Goal: Task Accomplishment & Management: Use online tool/utility

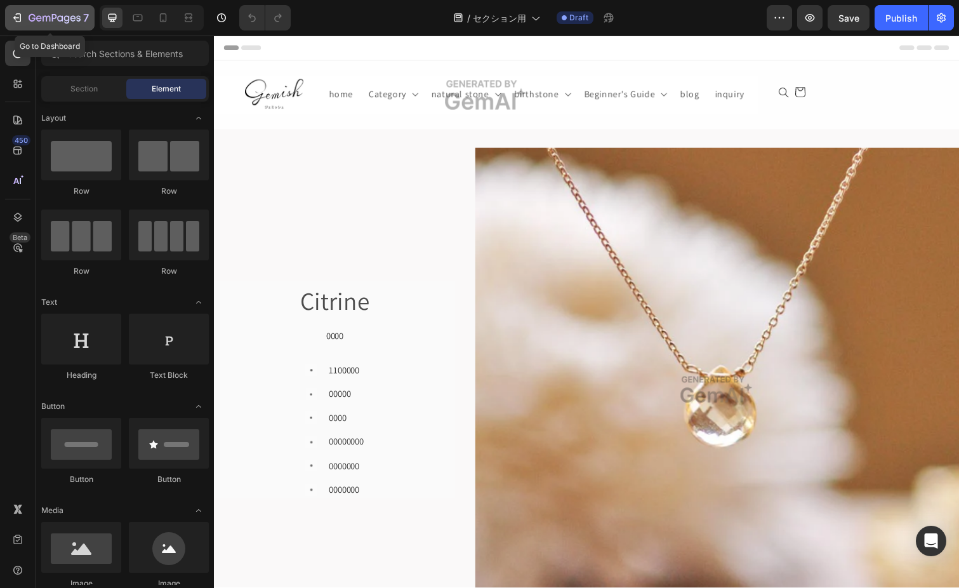
click at [72, 11] on div "7" at bounding box center [59, 17] width 60 height 15
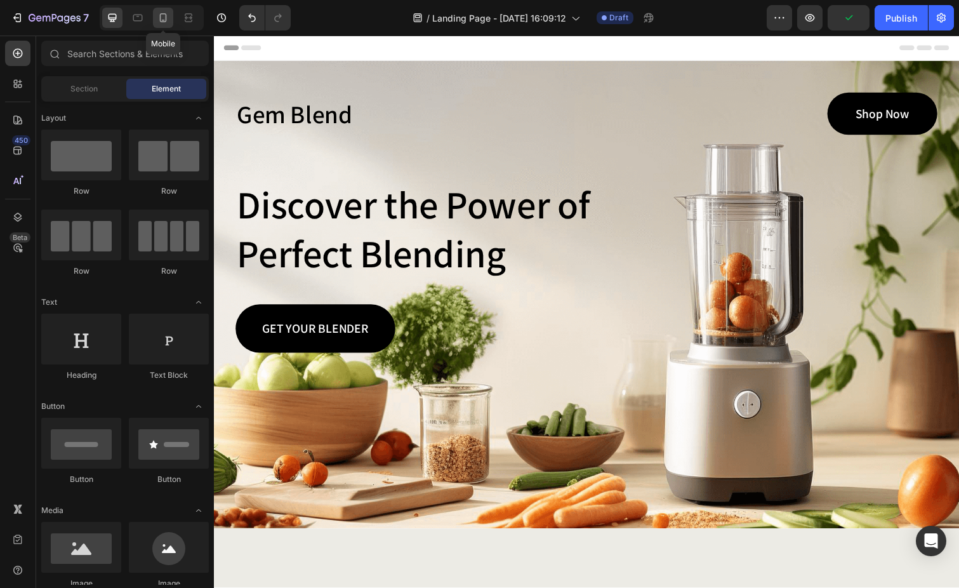
click at [169, 19] on icon at bounding box center [163, 17] width 13 height 13
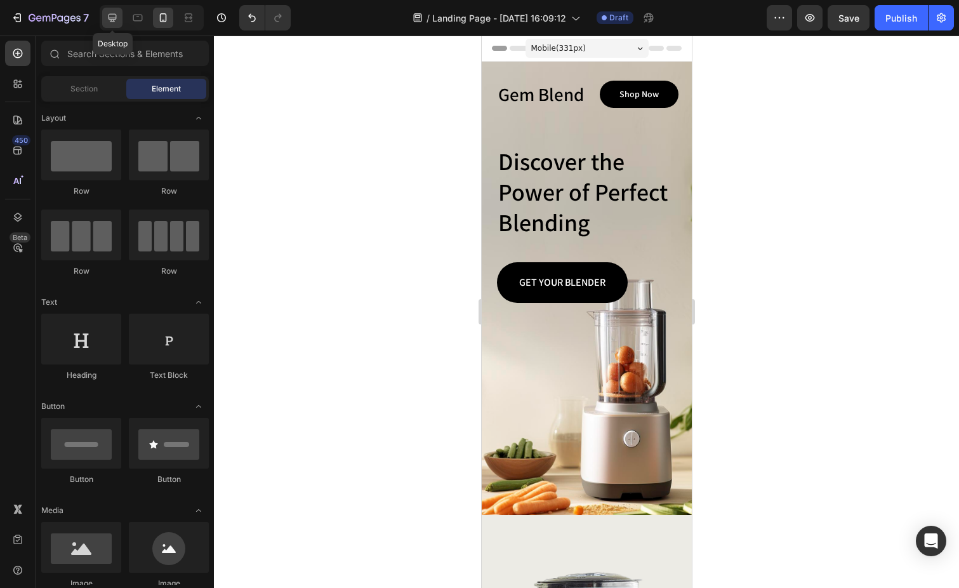
click at [114, 17] on icon at bounding box center [112, 17] width 13 height 13
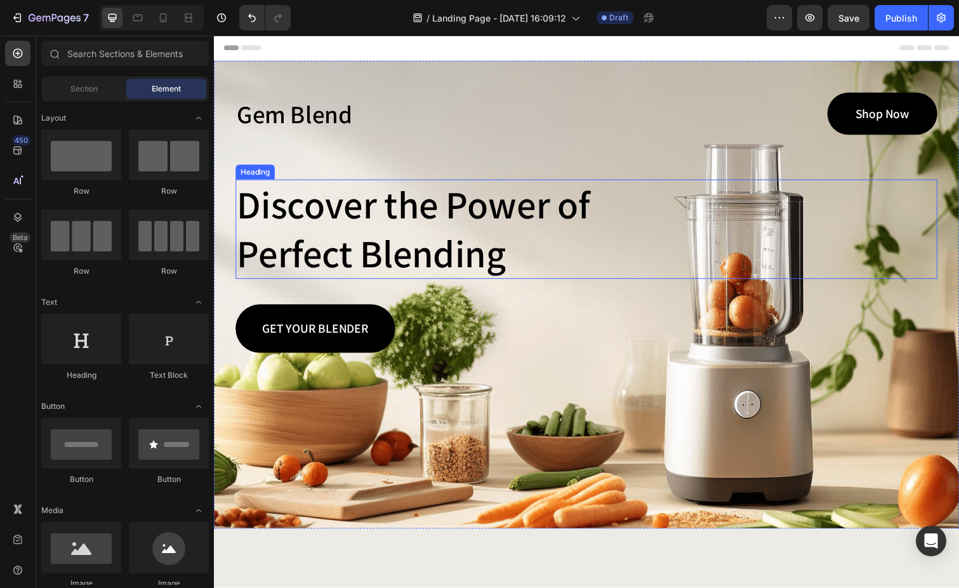
click at [349, 223] on h2 "Discover the Power of Perfect Blending" at bounding box center [432, 234] width 392 height 102
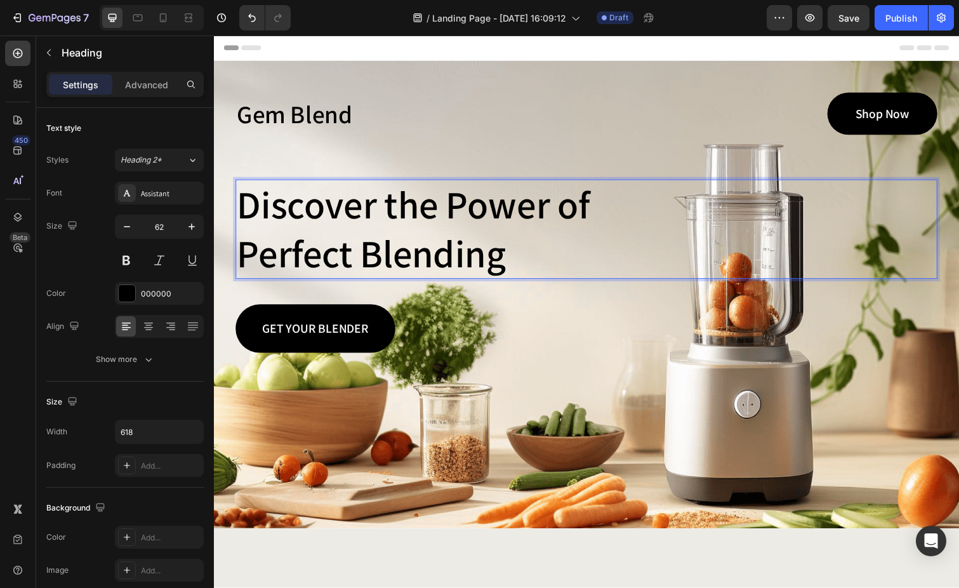
click at [250, 213] on p "Discover the Power of Perfect Blending" at bounding box center [432, 233] width 390 height 99
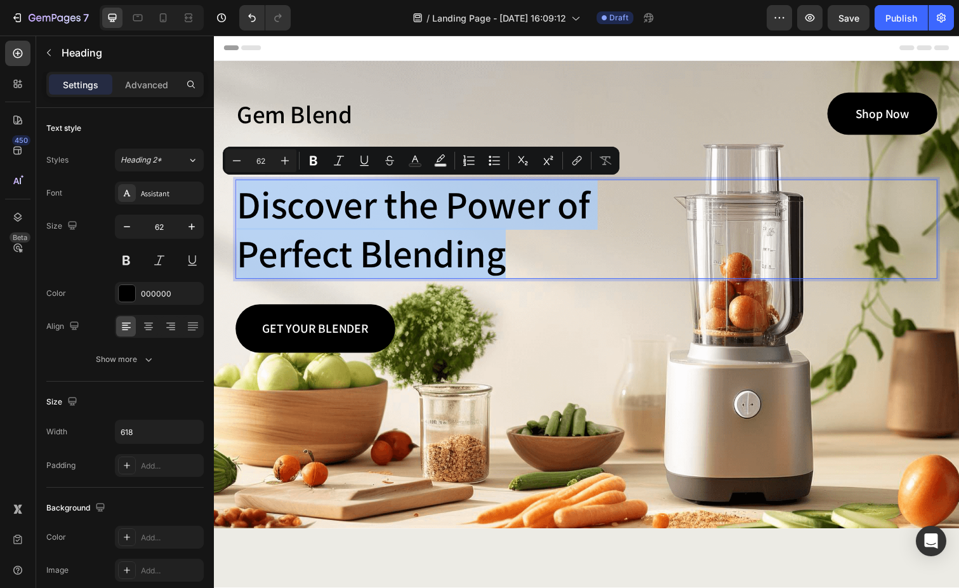
drag, startPoint x: 241, startPoint y: 211, endPoint x: 519, endPoint y: 262, distance: 282.1
click at [519, 262] on p "Discover the Power of Perfect Blending" at bounding box center [432, 233] width 390 height 99
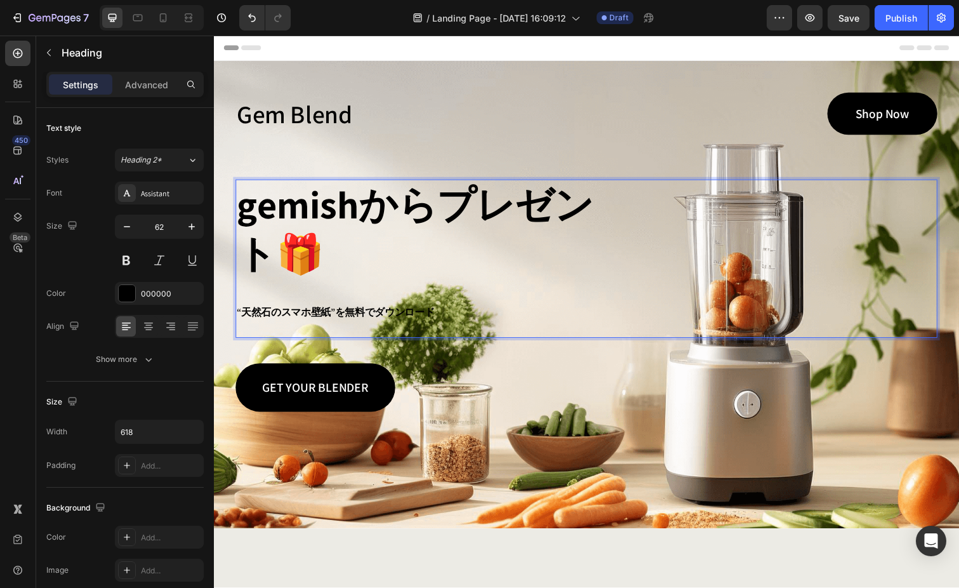
click at [336, 262] on p "gemishからプレゼント🎁 “天然石のスマホ壁紙”を無料でダウンロード" at bounding box center [432, 263] width 390 height 159
click at [316, 263] on p "gemishからプレゼント🎁 “天然石のスマホ壁紙”を無料でダウンロード" at bounding box center [432, 263] width 390 height 159
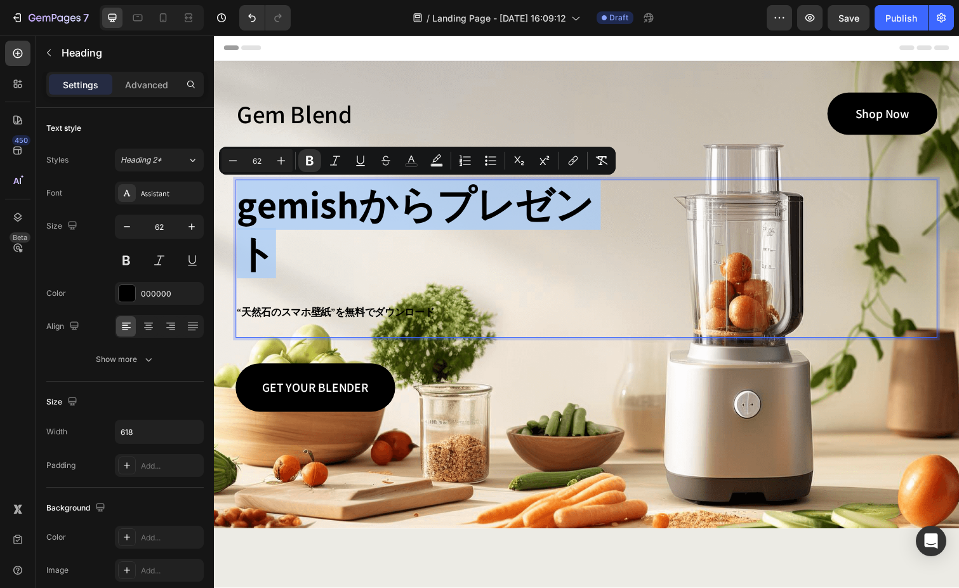
drag, startPoint x: 243, startPoint y: 211, endPoint x: 299, endPoint y: 255, distance: 71.5
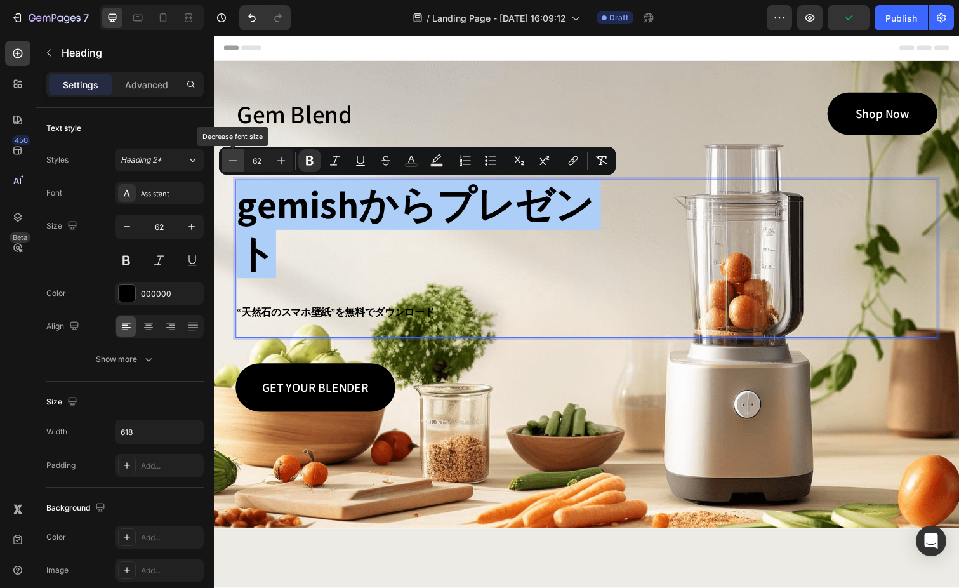
click at [233, 158] on icon "Editor contextual toolbar" at bounding box center [233, 160] width 13 height 13
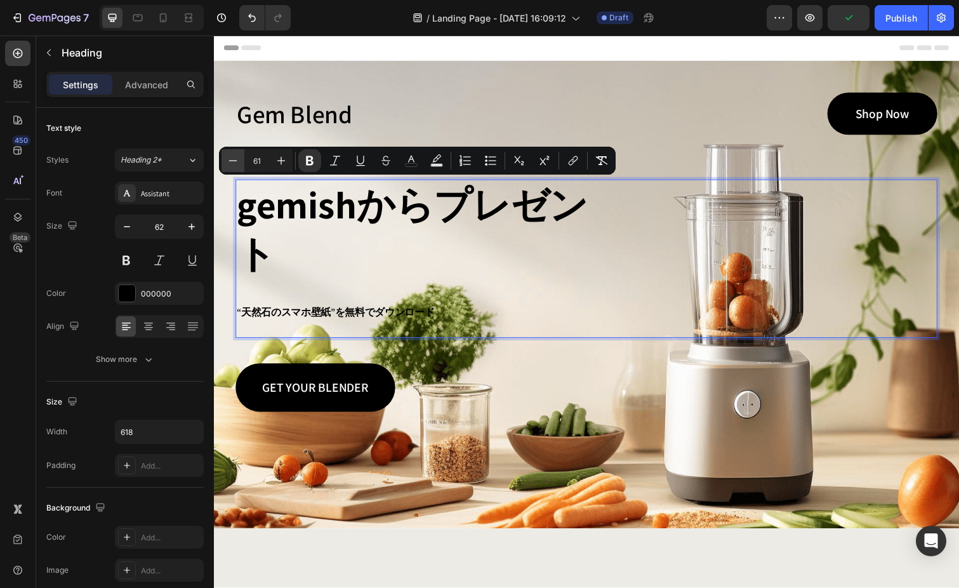
click at [233, 158] on icon "Editor contextual toolbar" at bounding box center [233, 160] width 13 height 13
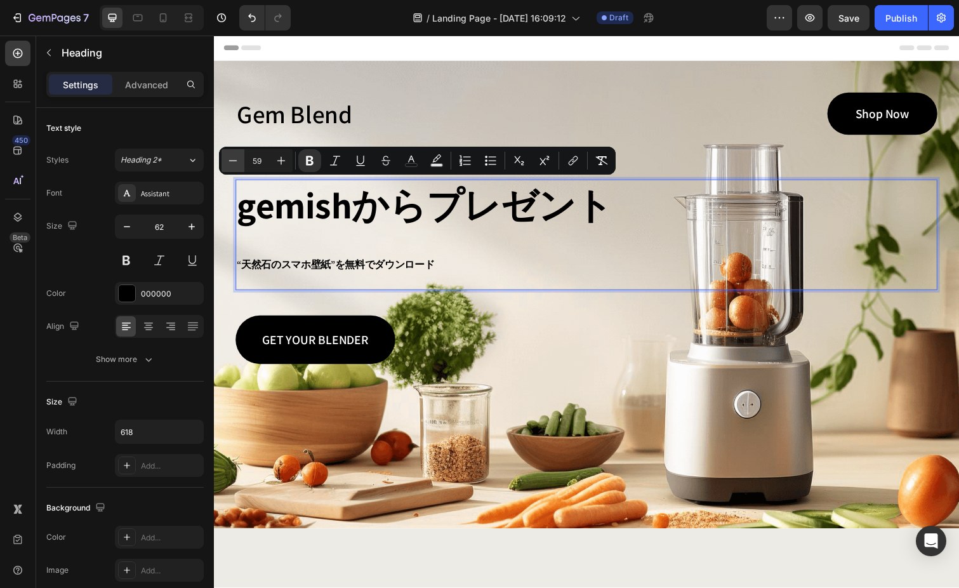
click at [233, 158] on icon "Editor contextual toolbar" at bounding box center [233, 160] width 13 height 13
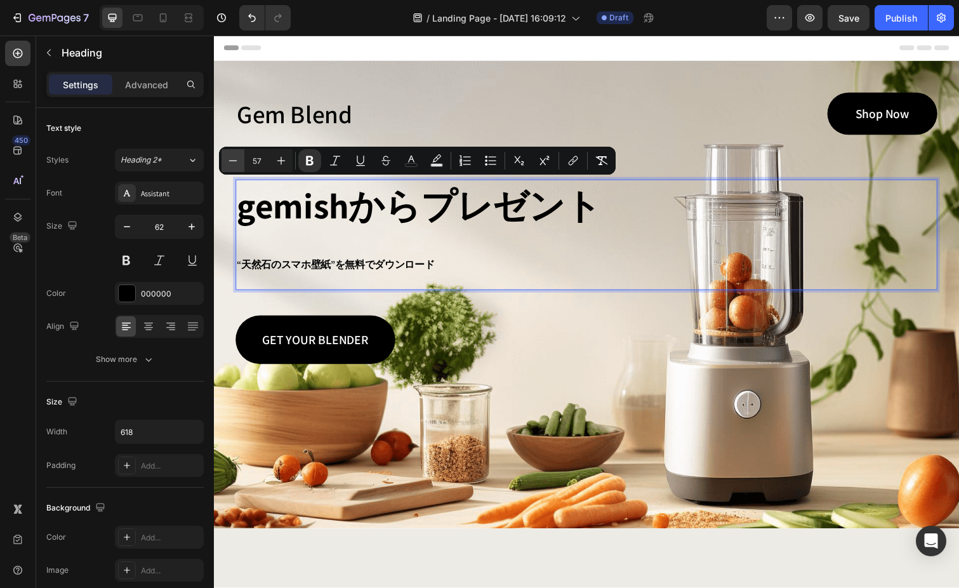
click at [233, 158] on icon "Editor contextual toolbar" at bounding box center [233, 160] width 13 height 13
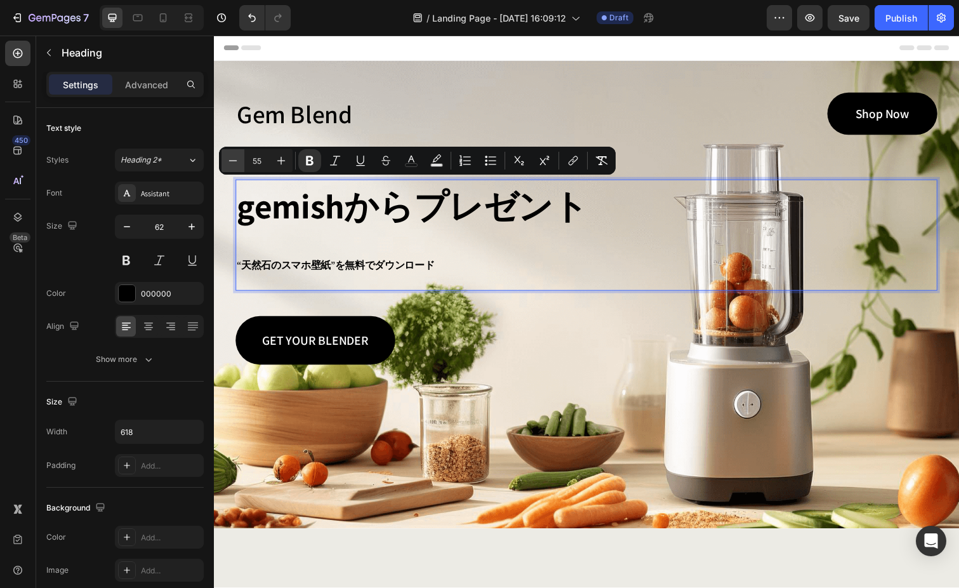
click at [233, 158] on icon "Editor contextual toolbar" at bounding box center [233, 160] width 13 height 13
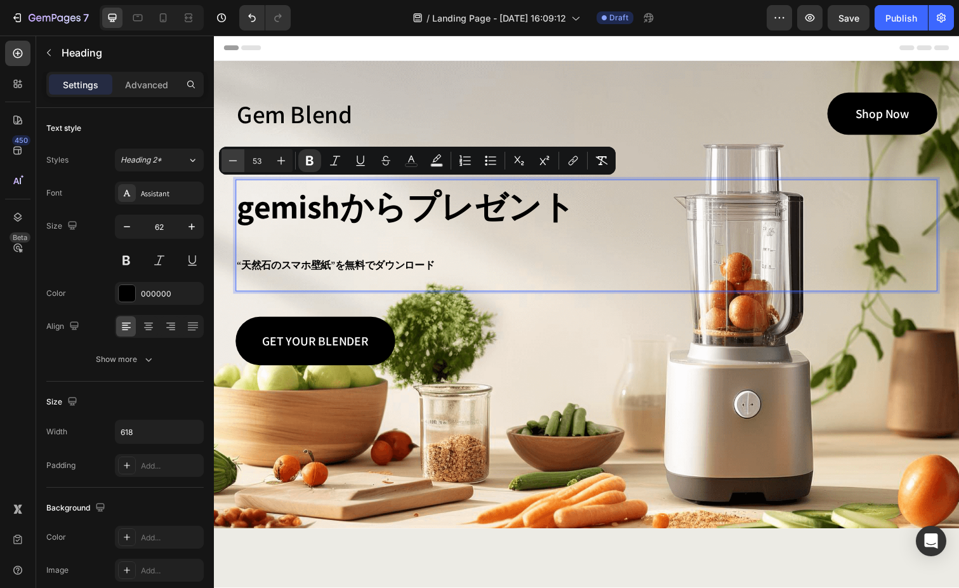
click at [233, 158] on icon "Editor contextual toolbar" at bounding box center [233, 160] width 13 height 13
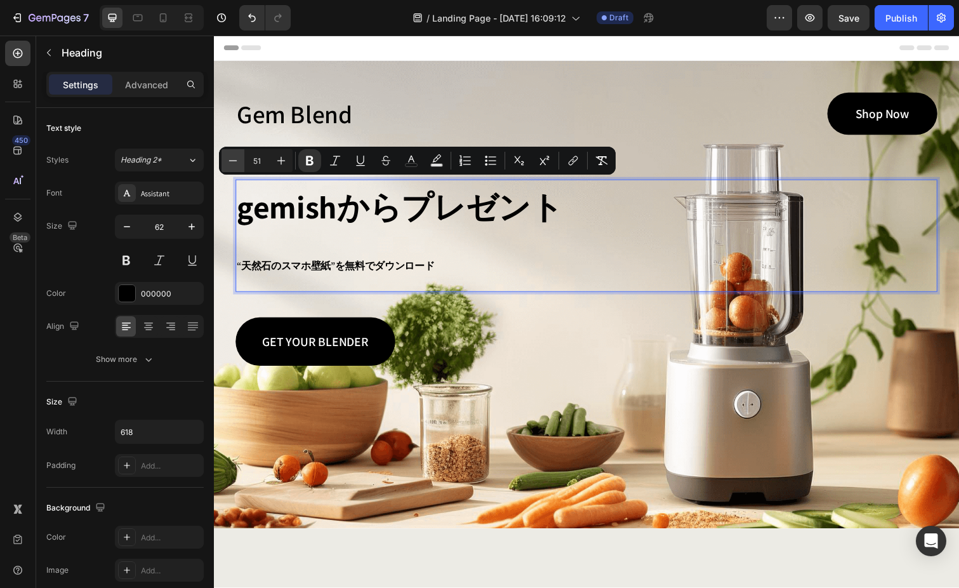
click at [233, 158] on icon "Editor contextual toolbar" at bounding box center [233, 160] width 13 height 13
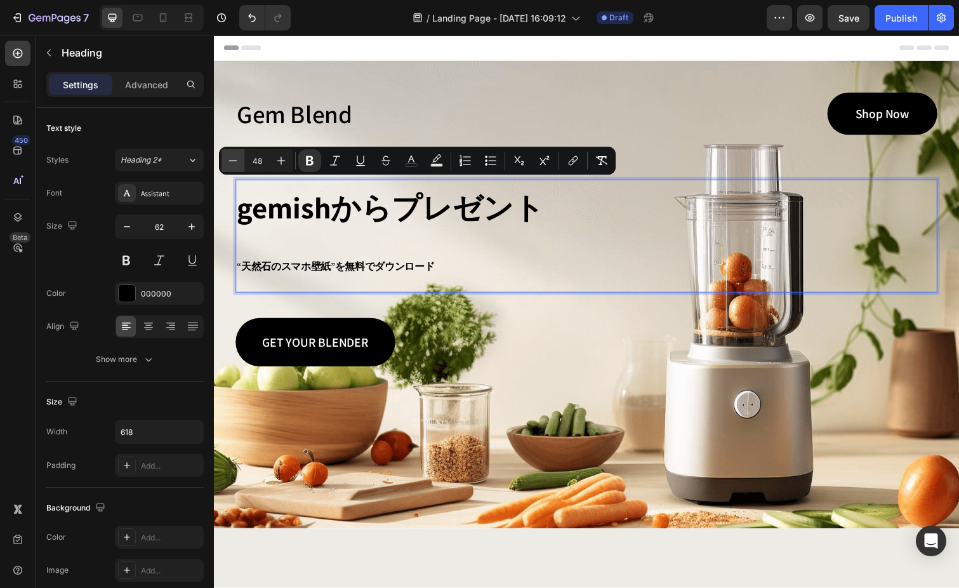
click at [233, 158] on icon "Editor contextual toolbar" at bounding box center [233, 160] width 13 height 13
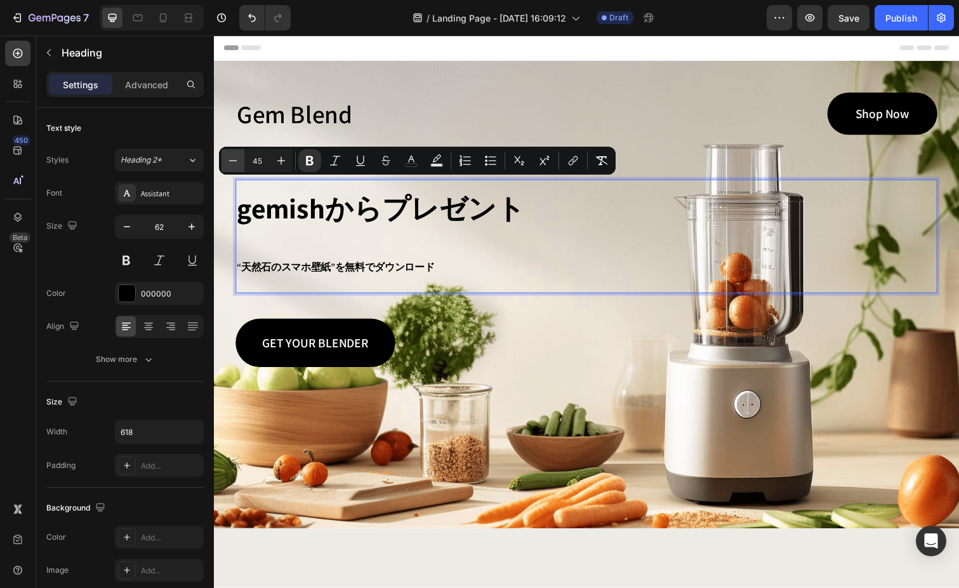
click at [233, 158] on icon "Editor contextual toolbar" at bounding box center [233, 160] width 13 height 13
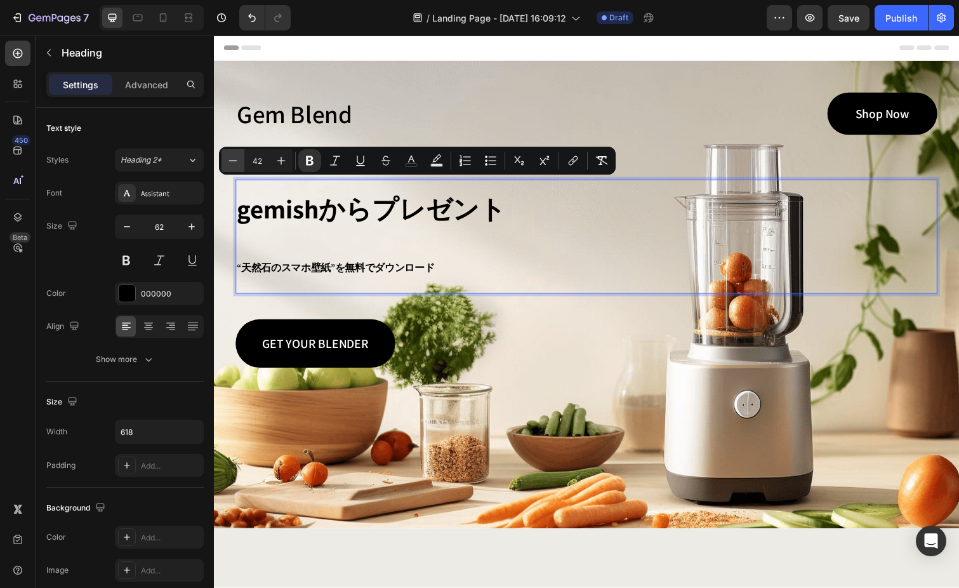
click at [233, 158] on icon "Editor contextual toolbar" at bounding box center [233, 160] width 13 height 13
type input "41"
click at [352, 257] on p "gemishからプレゼント “天然石のスマホ壁紙”を無料でダウンロード" at bounding box center [432, 241] width 390 height 114
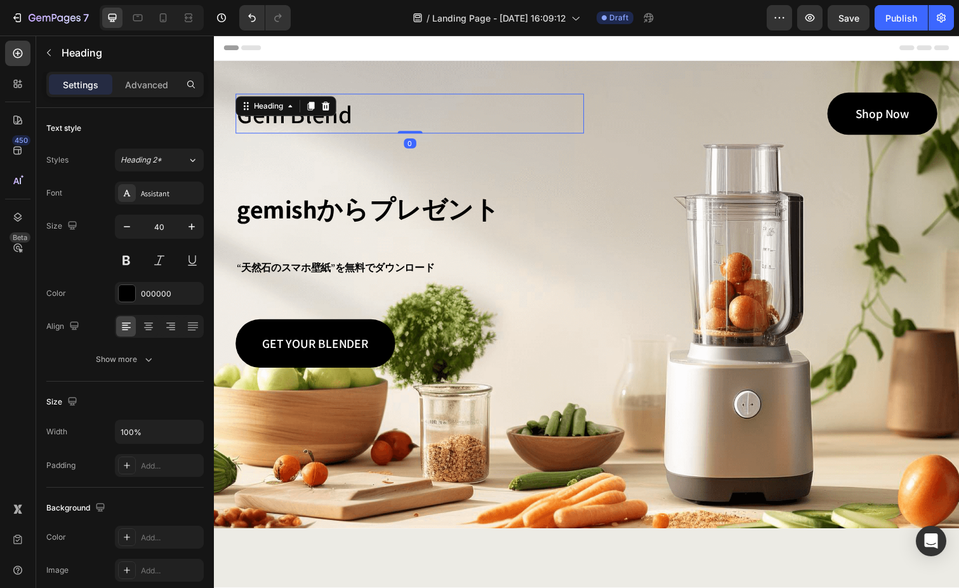
click at [316, 117] on div "Gem Blend Heading 0" at bounding box center [414, 115] width 356 height 41
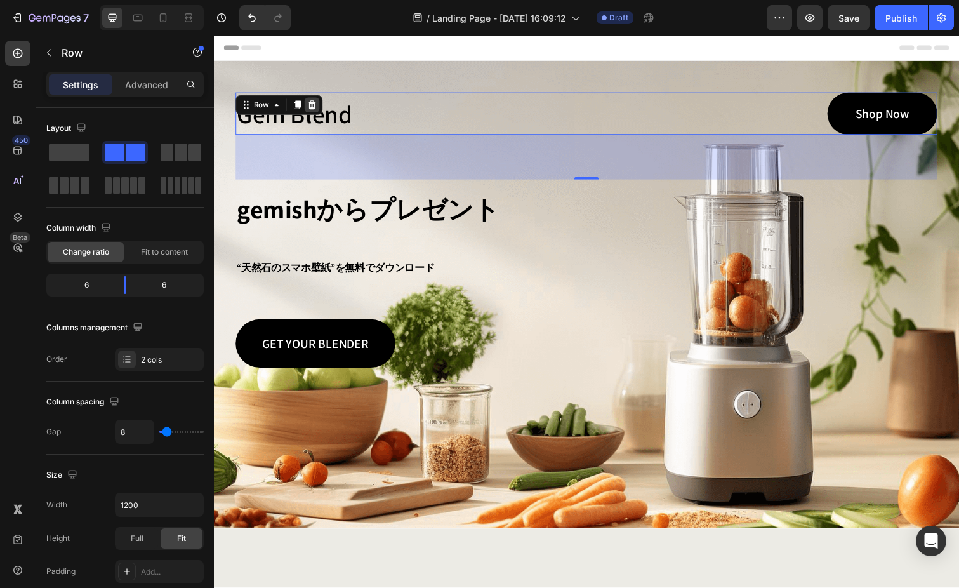
click at [318, 102] on icon at bounding box center [314, 107] width 10 height 10
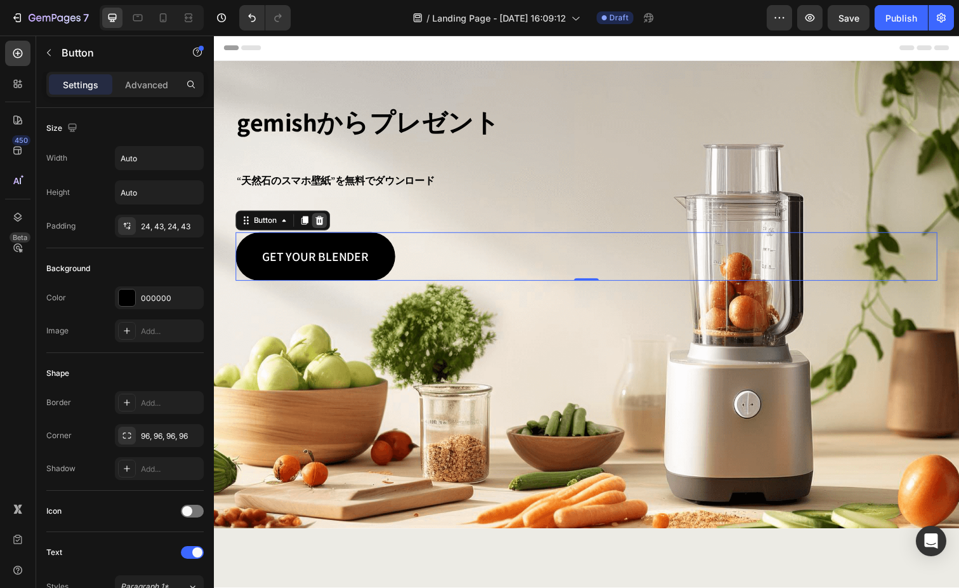
click at [327, 225] on icon at bounding box center [322, 225] width 10 height 10
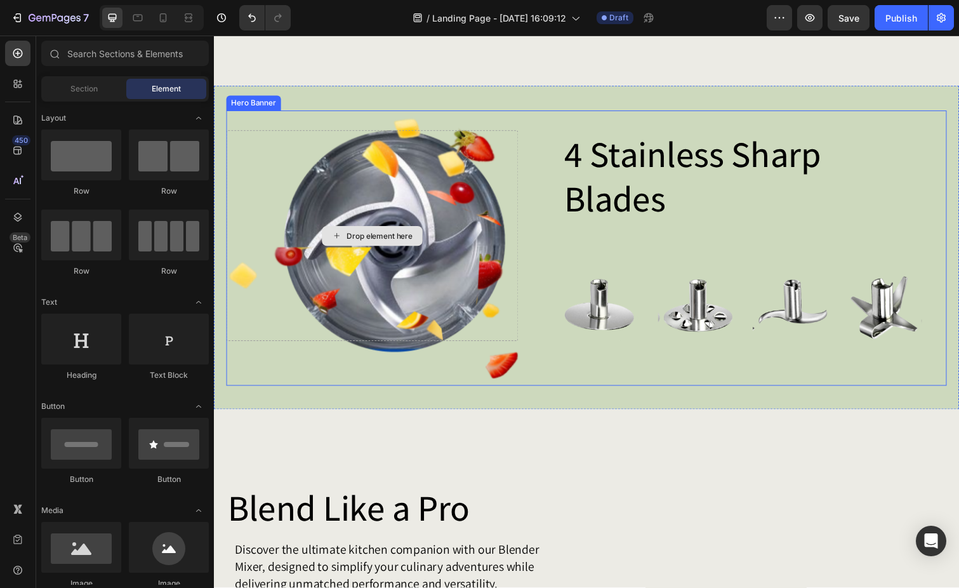
scroll to position [929, 0]
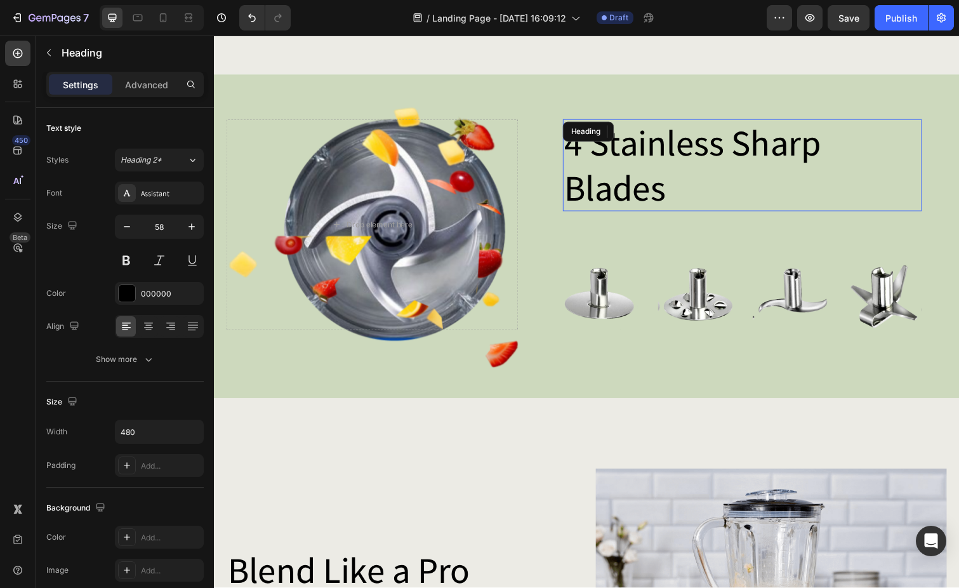
click at [616, 139] on div "4 stainless sharp blades Heading" at bounding box center [754, 168] width 367 height 94
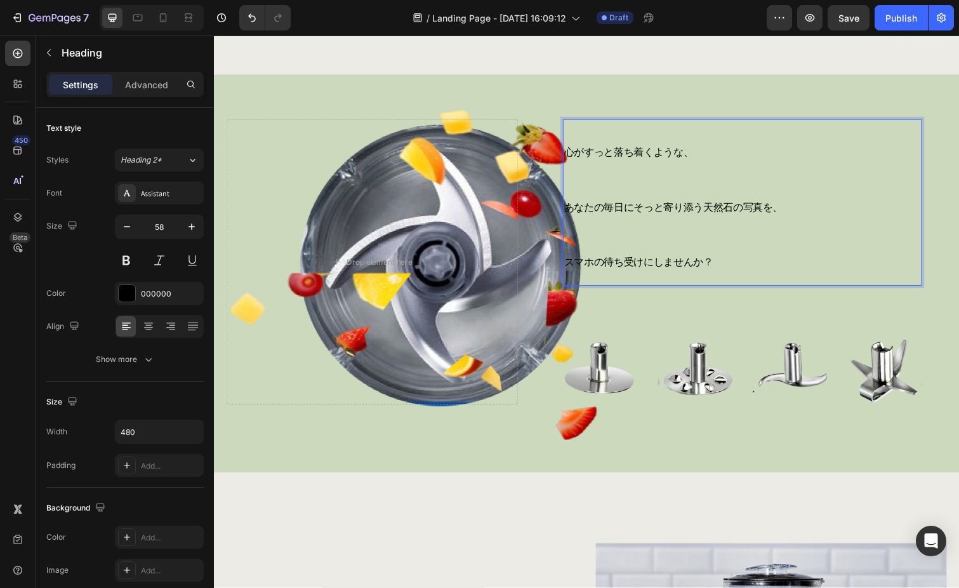
click at [646, 204] on span "あなたの毎日にそっと寄り添う天然石の写真を、" at bounding box center [683, 210] width 223 height 13
click at [672, 271] on span "スマホの待ち受けにしませんか？" at bounding box center [648, 266] width 152 height 13
click at [799, 214] on p "心がすっと落ち着くような、 あなたの毎日にそっと寄り添う天然石の写真を、 スマホの待ち受けにしませんか？" at bounding box center [723, 207] width 302 height 168
click at [719, 150] on p "心がすっと落ち着くような、 あなたの毎日にそっと寄り添う天然石の写真を スマホの待ち受けにしませんか？" at bounding box center [723, 207] width 302 height 168
click at [735, 230] on p "心がすっと落ち着くような あなたの毎日にそっと寄り添う天然石の写真を スマホの待ち受けにしませんか？" at bounding box center [723, 207] width 302 height 168
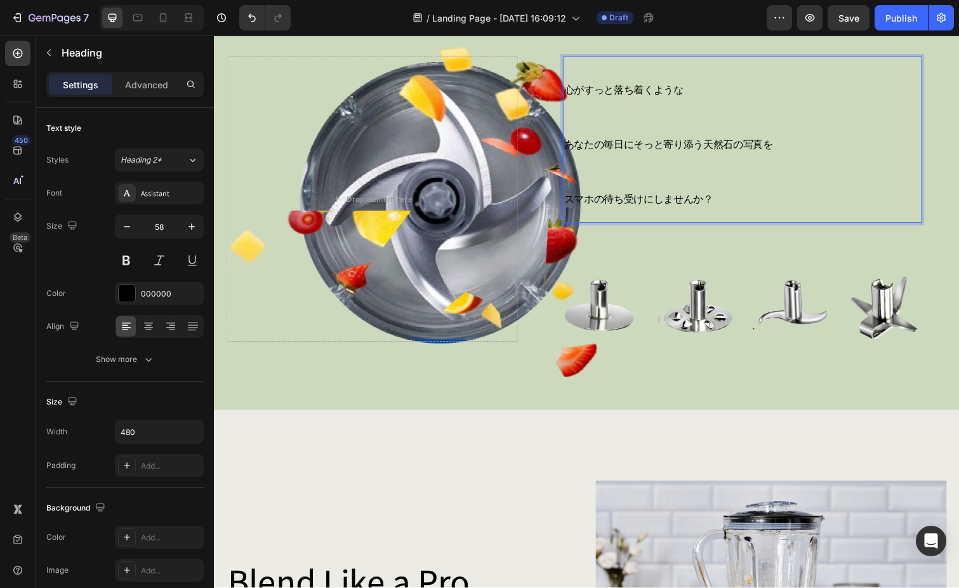
scroll to position [998, 0]
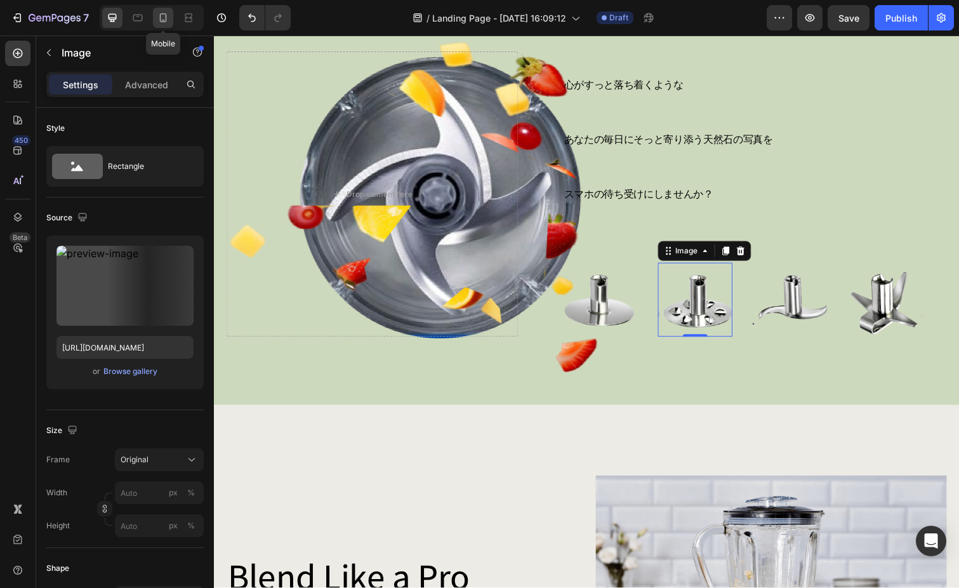
click at [165, 20] on icon at bounding box center [163, 17] width 13 height 13
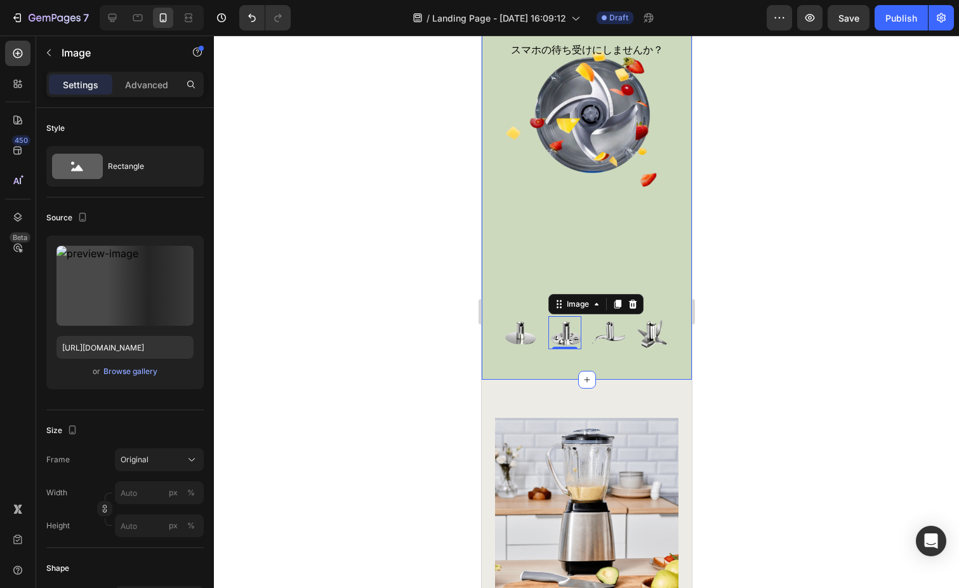
scroll to position [1413, 0]
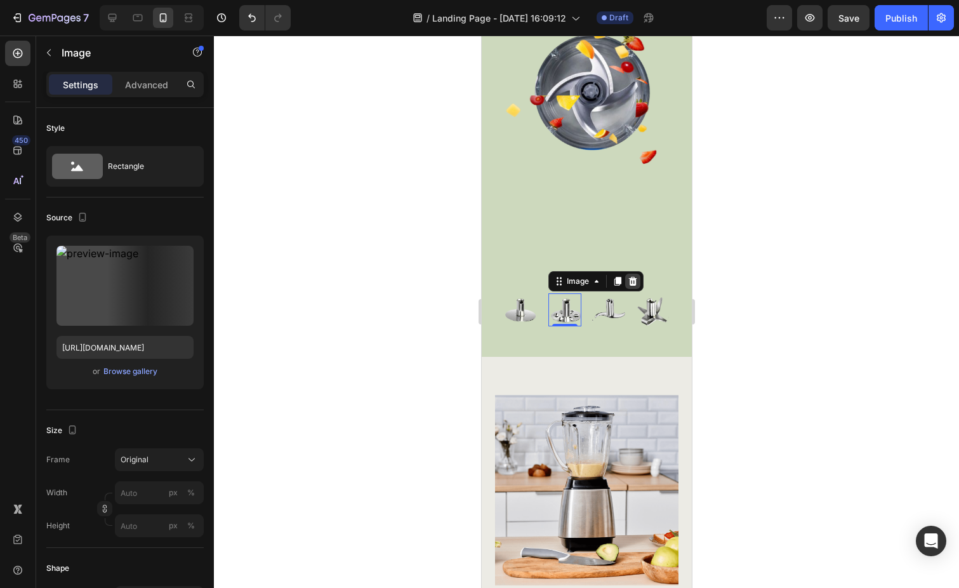
click at [637, 279] on icon at bounding box center [632, 281] width 10 height 10
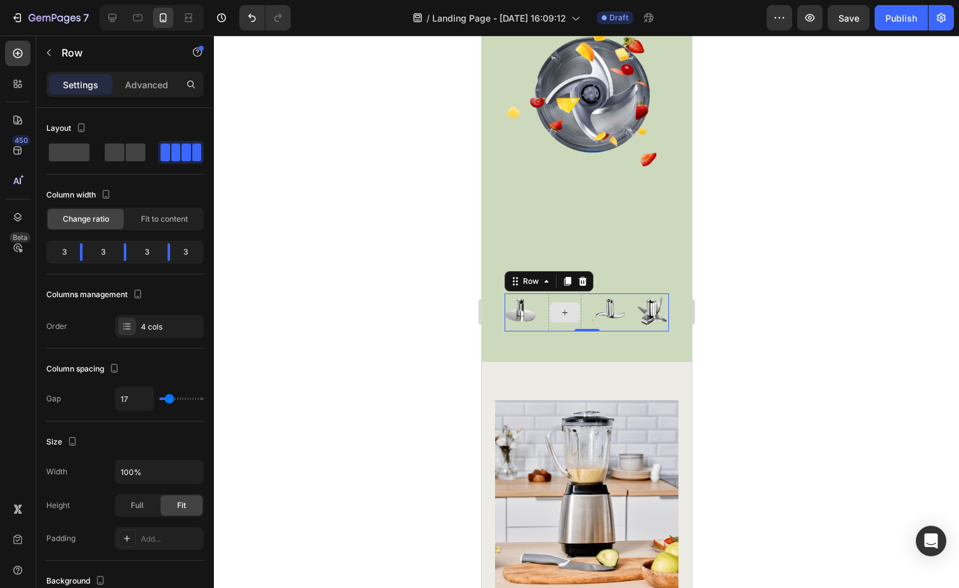
click at [561, 297] on div at bounding box center [564, 312] width 33 height 38
click at [587, 279] on icon at bounding box center [582, 281] width 10 height 10
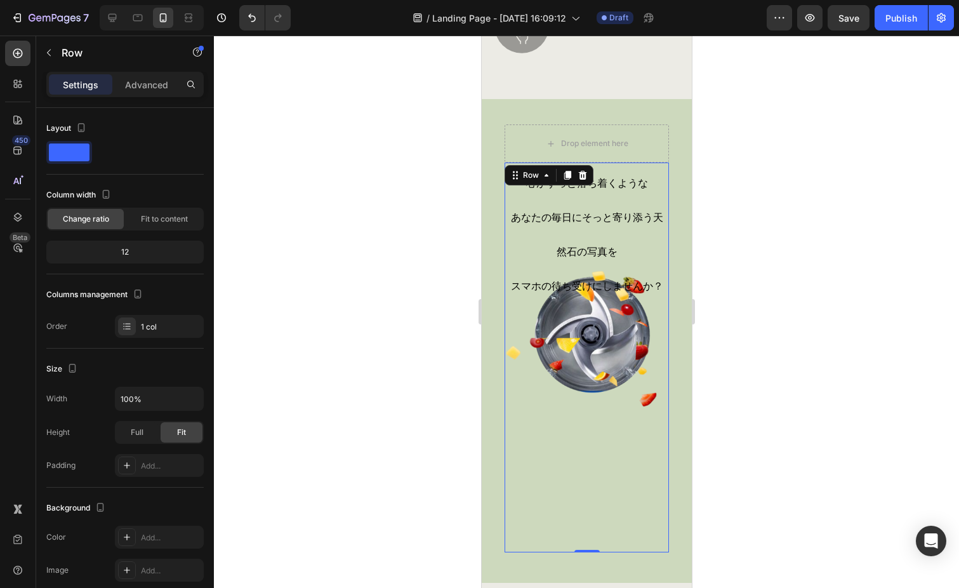
scroll to position [1152, 0]
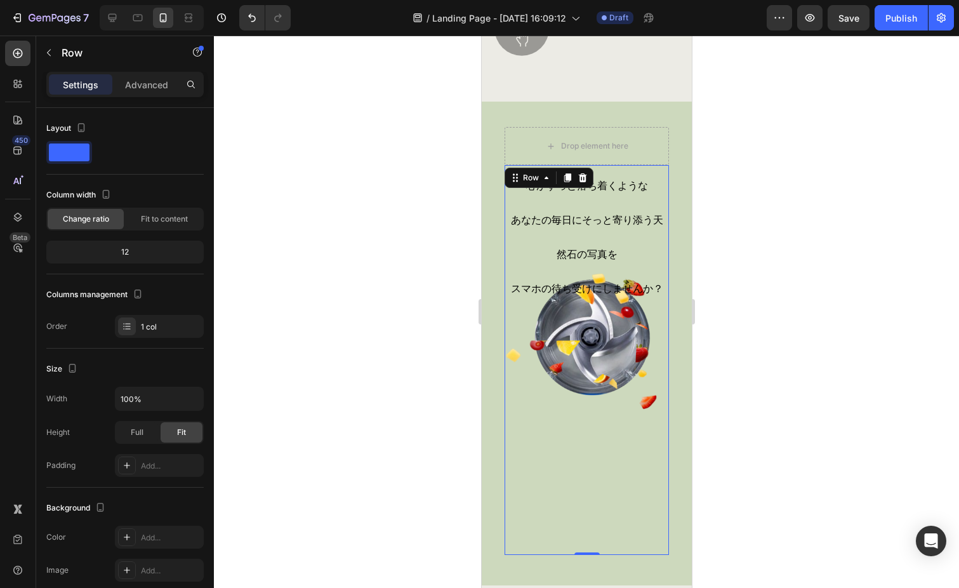
click at [607, 217] on div "⁠⁠⁠⁠⁠⁠⁠ 心がすっと落ち着くような あなたの毎日にそっと寄り添う天然石の写真を スマホの待ち受けにしませんか？ Heading" at bounding box center [586, 360] width 164 height 390
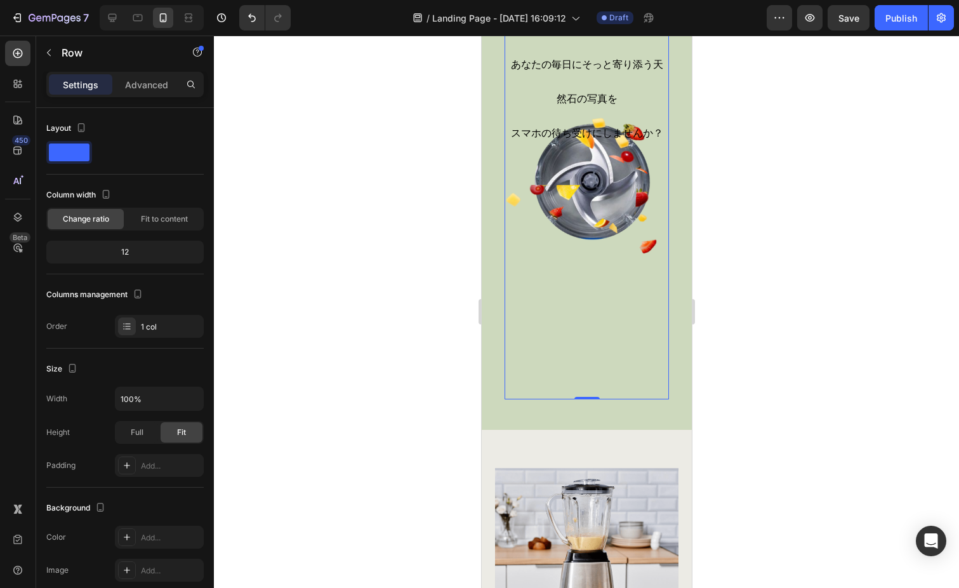
scroll to position [974, 0]
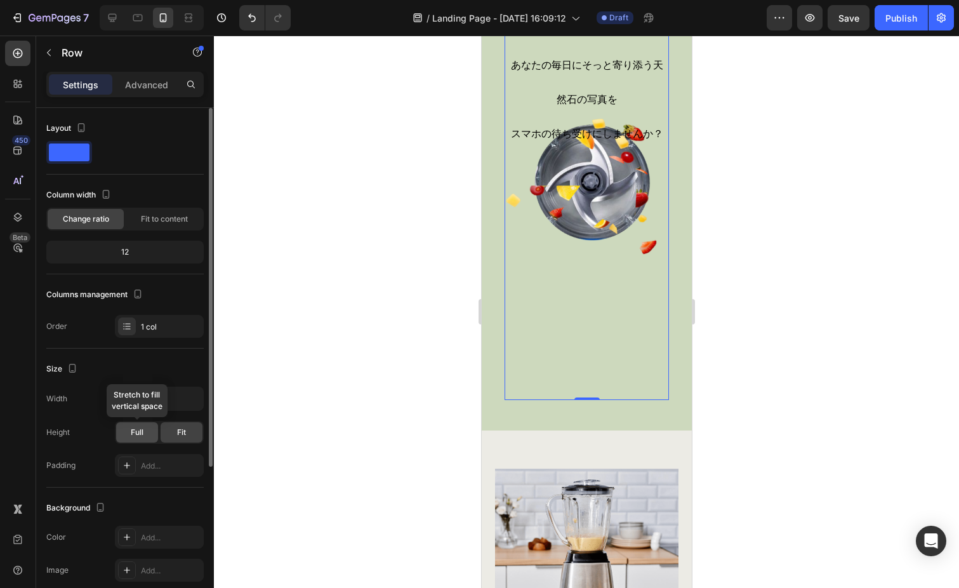
click at [140, 429] on span "Full" at bounding box center [137, 432] width 13 height 11
click at [185, 429] on span "Fit" at bounding box center [181, 432] width 9 height 11
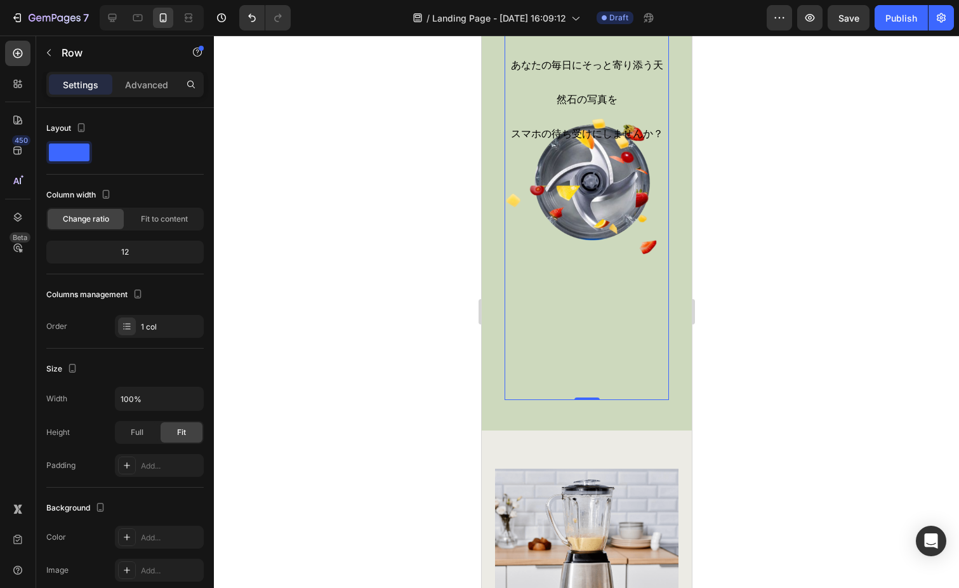
click at [571, 364] on div "⁠⁠⁠⁠⁠⁠⁠ 心がすっと落ち着くような あなたの毎日にそっと寄り添う天然石の写真を スマホの待ち受けにしませんか？ Heading" at bounding box center [586, 205] width 164 height 390
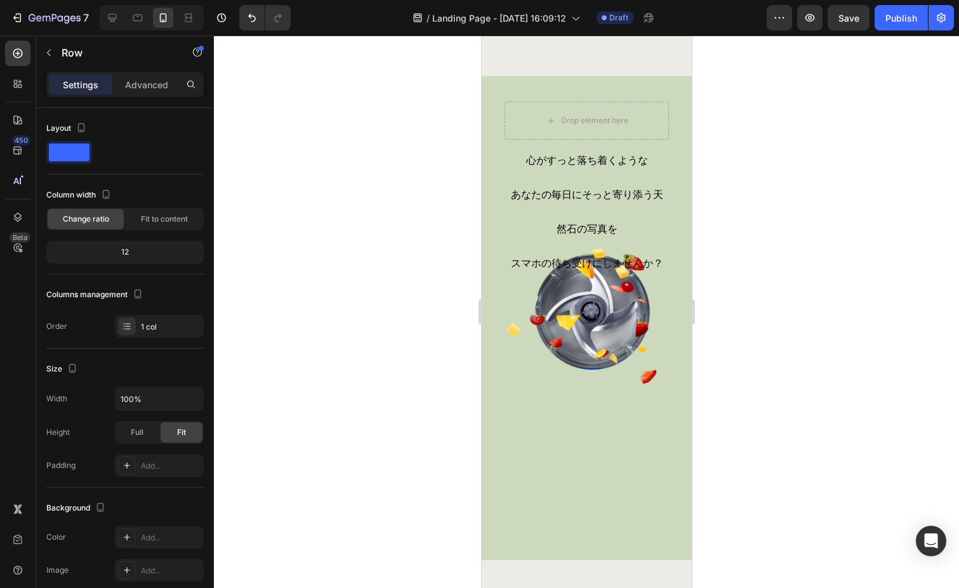
scroll to position [1179, 0]
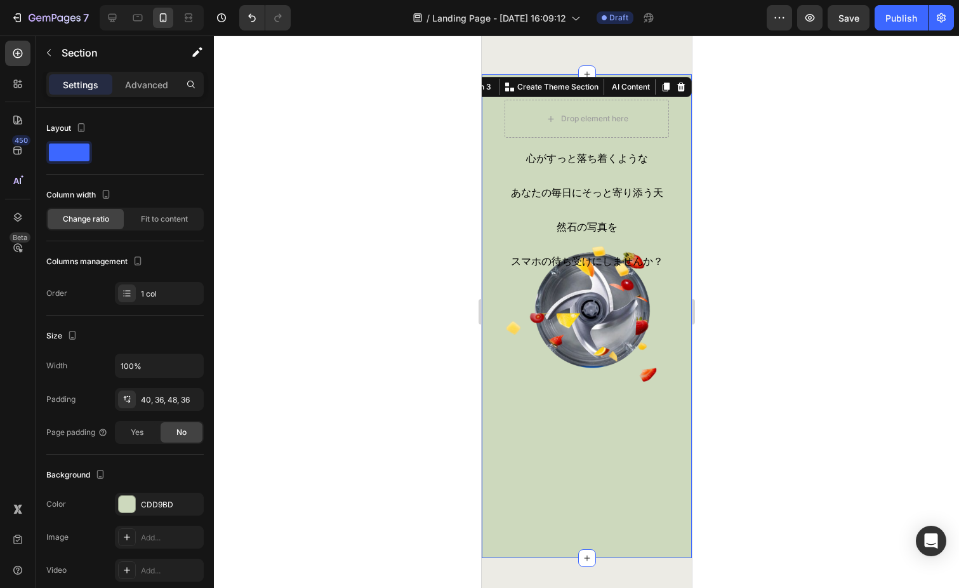
click at [685, 357] on div "心がすっと落ち着くような あなたの毎日にそっと寄り添う天然石の写真を スマホの待ち受けにしませんか？ Heading Row Drop element her…" at bounding box center [586, 316] width 210 height 484
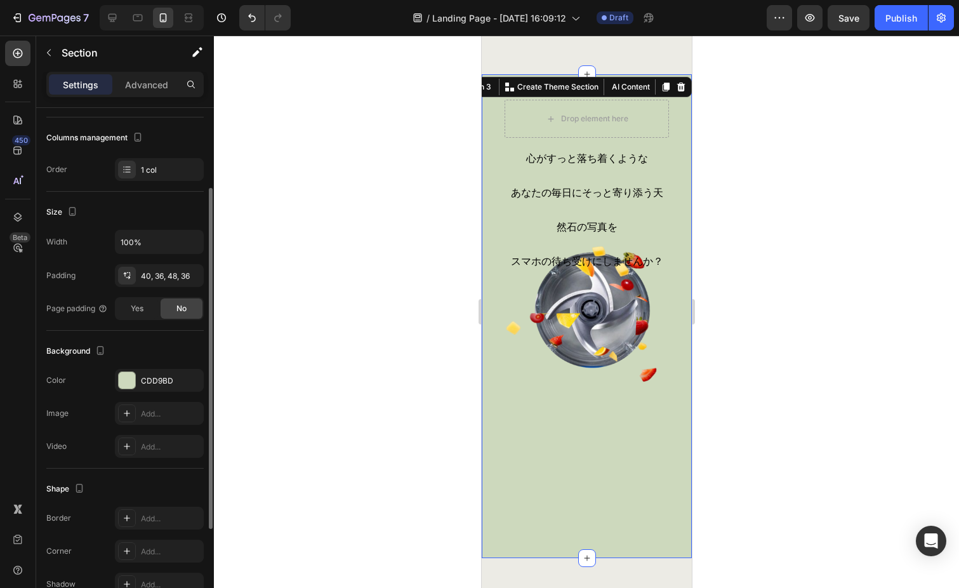
scroll to position [126, 0]
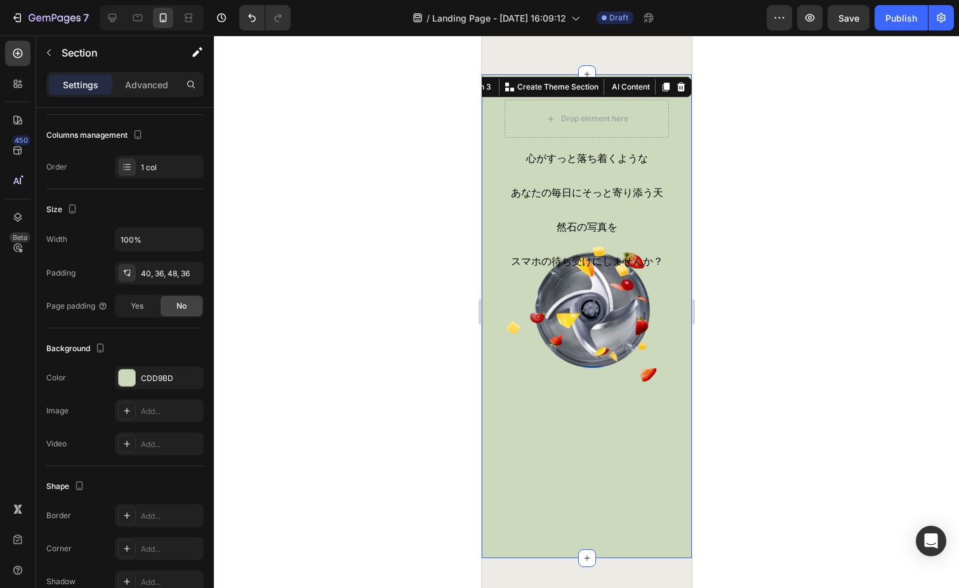
click at [686, 441] on div "心がすっと落ち着くような あなたの毎日にそっと寄り添う天然石の写真を スマホの待ち受けにしませんか？ Heading Row Drop element her…" at bounding box center [586, 316] width 210 height 484
click at [660, 411] on div "心がすっと落ち着くような あなたの毎日にそっと寄り添う天然石の写真を スマホの待ち受けにしませんか？ Heading" at bounding box center [586, 333] width 164 height 390
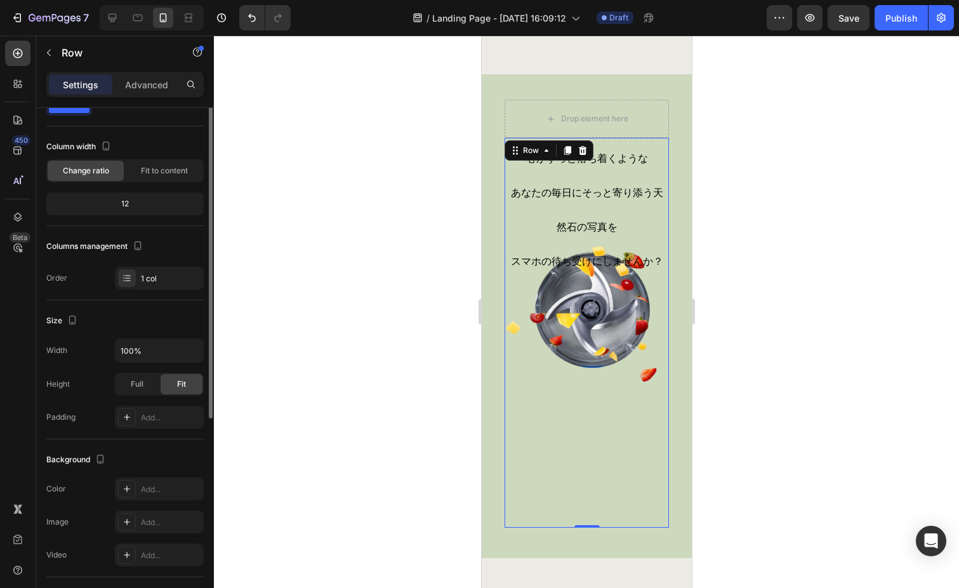
scroll to position [0, 0]
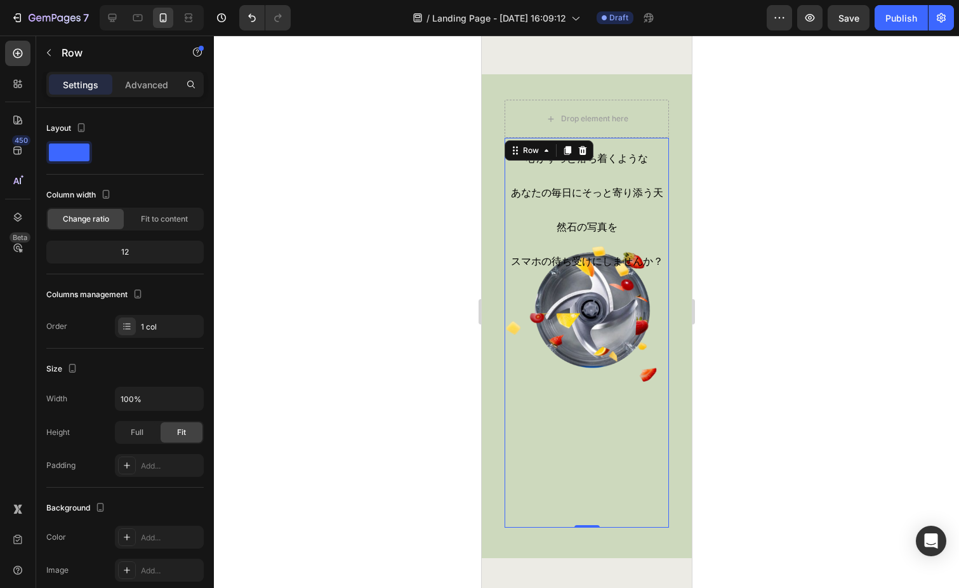
click at [589, 333] on div "心がすっと落ち着くような あなたの毎日にそっと寄り添う天然石の写真を スマホの待ち受けにしませんか？ Heading" at bounding box center [586, 333] width 164 height 390
click at [114, 20] on icon at bounding box center [113, 18] width 8 height 8
type input "578"
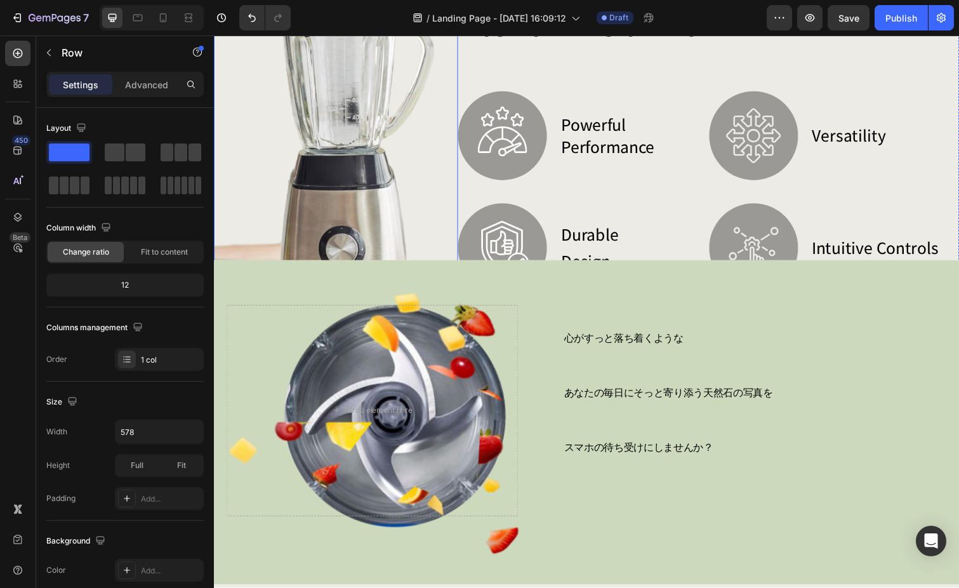
scroll to position [661, 0]
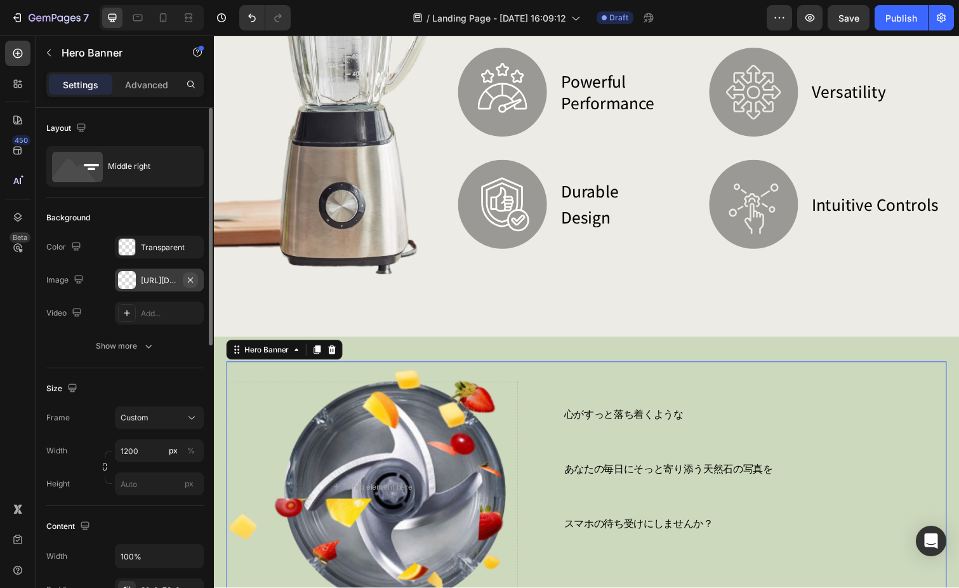
click at [191, 277] on icon "button" at bounding box center [190, 280] width 10 height 10
type input "Auto"
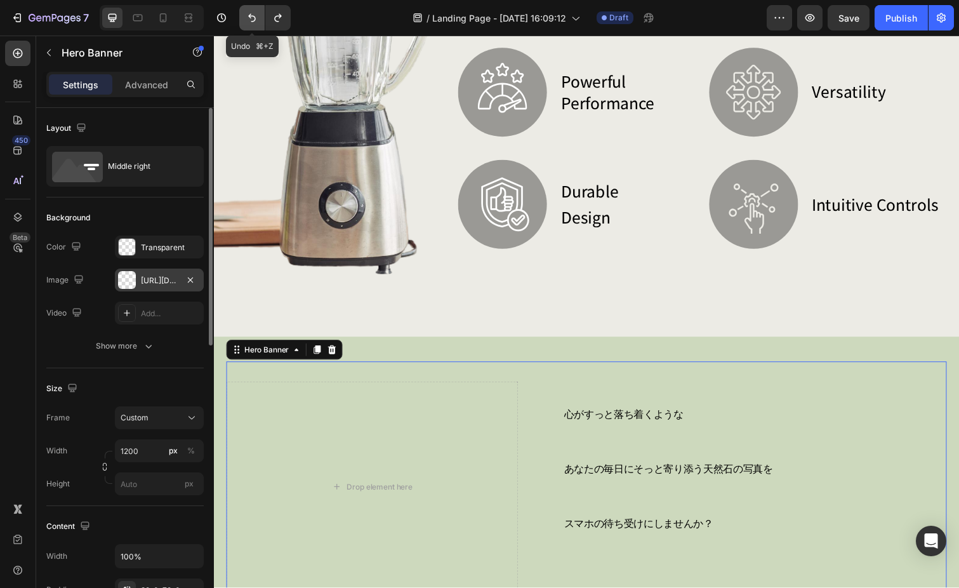
click at [251, 18] on icon "Undo/Redo" at bounding box center [252, 17] width 13 height 13
click at [257, 17] on icon "Undo/Redo" at bounding box center [252, 17] width 13 height 13
click at [251, 13] on icon "Undo/Redo" at bounding box center [252, 17] width 13 height 13
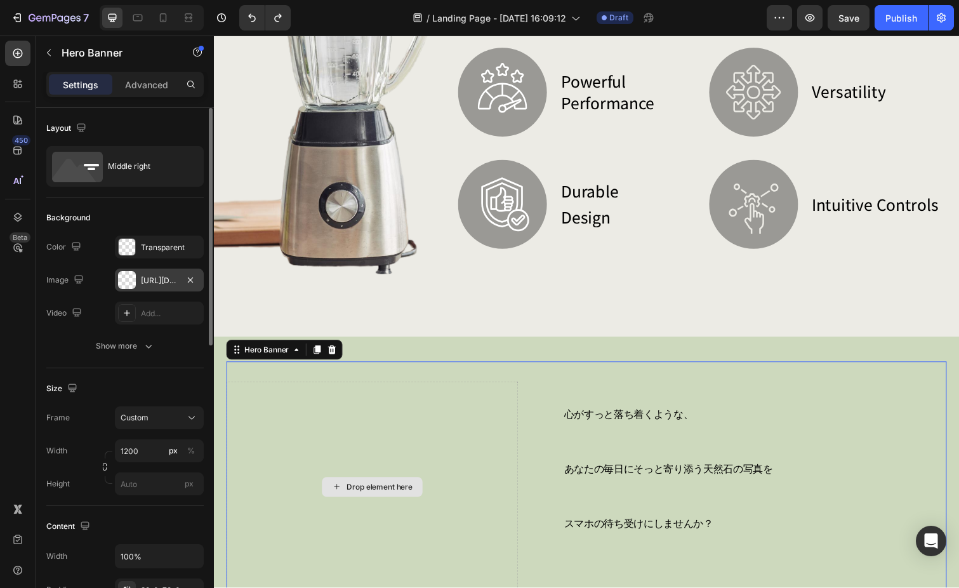
click at [378, 497] on div "Drop element here" at bounding box center [376, 497] width 298 height 216
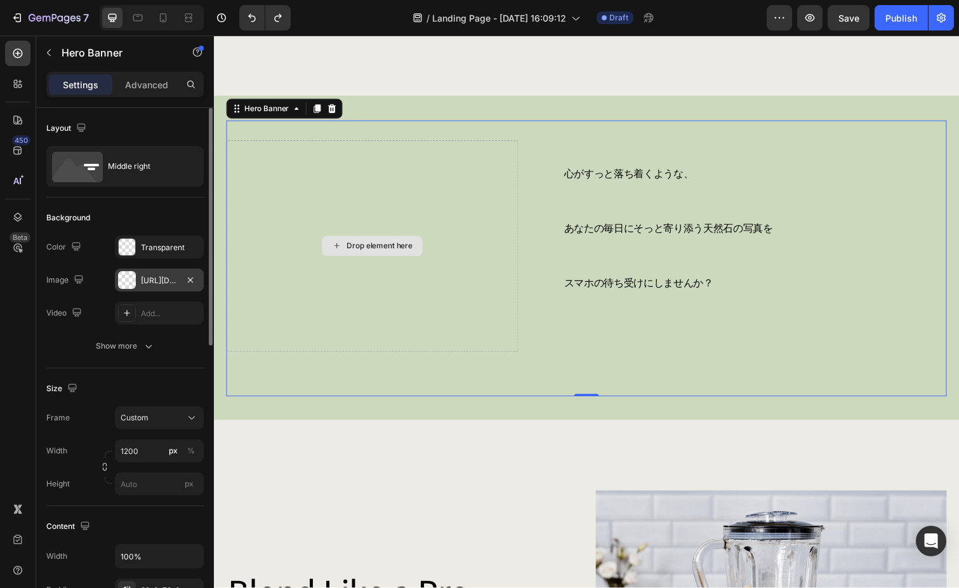
scroll to position [915, 0]
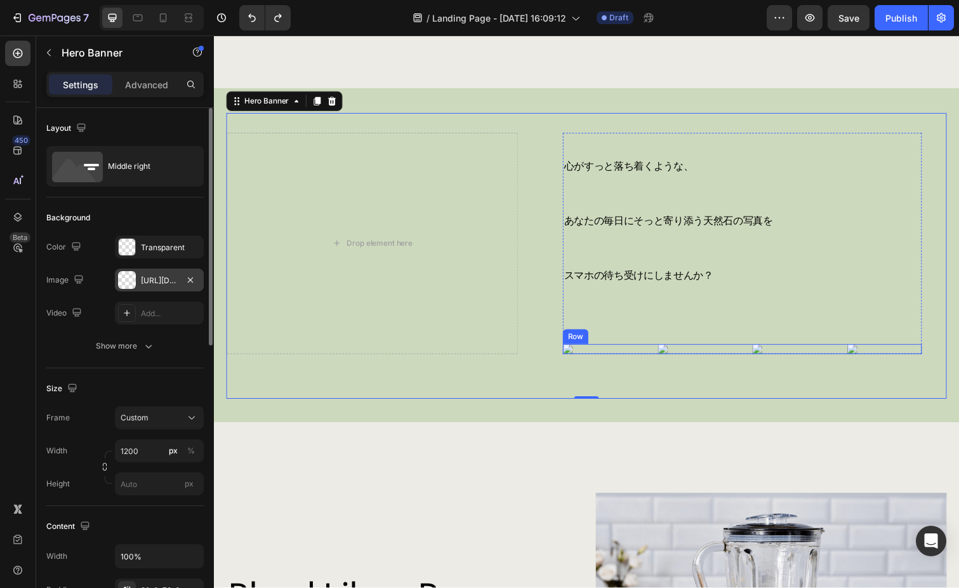
click at [663, 361] on div "Image Image Image Image Row" at bounding box center [754, 356] width 367 height 10
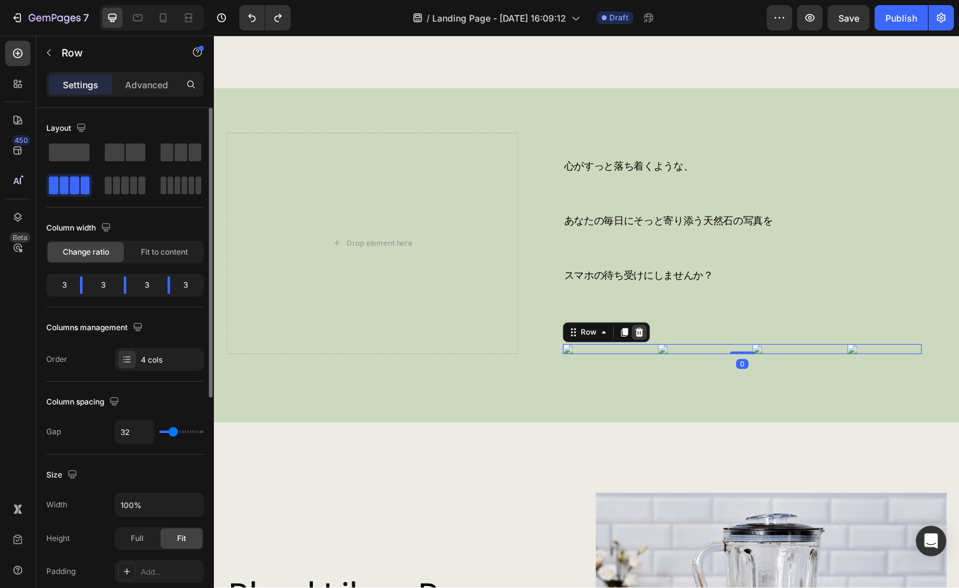
click at [652, 337] on icon at bounding box center [649, 339] width 10 height 10
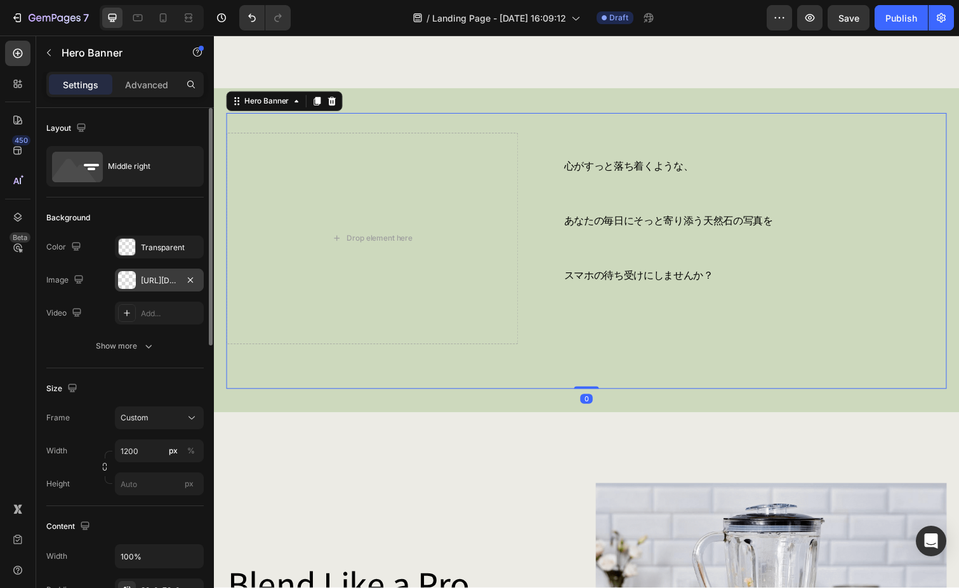
click at [145, 270] on div "https://cdn.shopify.com/s/files/1/0636/7500/7221/files/gempages_471873632163857…" at bounding box center [159, 280] width 89 height 23
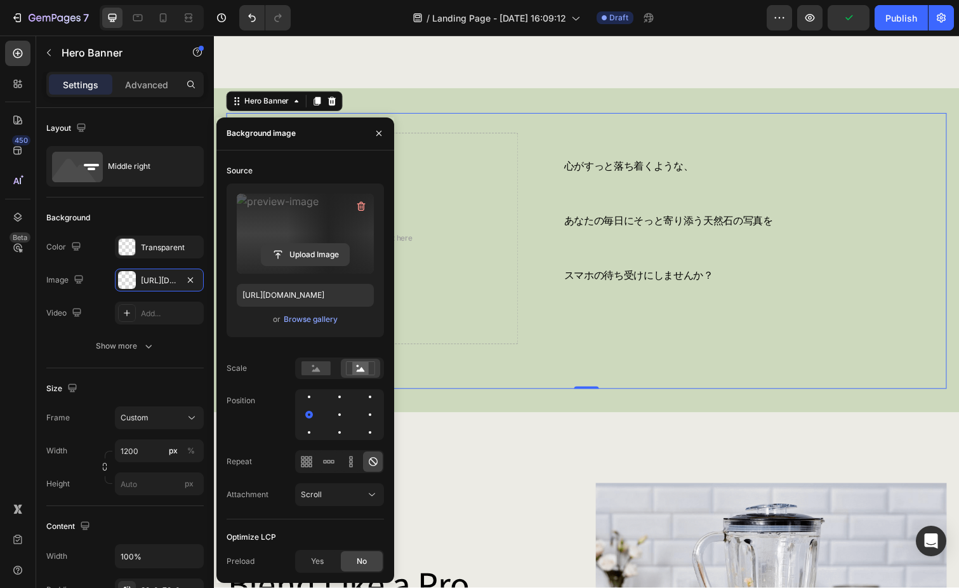
click at [305, 253] on input "file" at bounding box center [306, 255] width 88 height 22
click at [317, 316] on div "Browse gallery" at bounding box center [311, 319] width 54 height 11
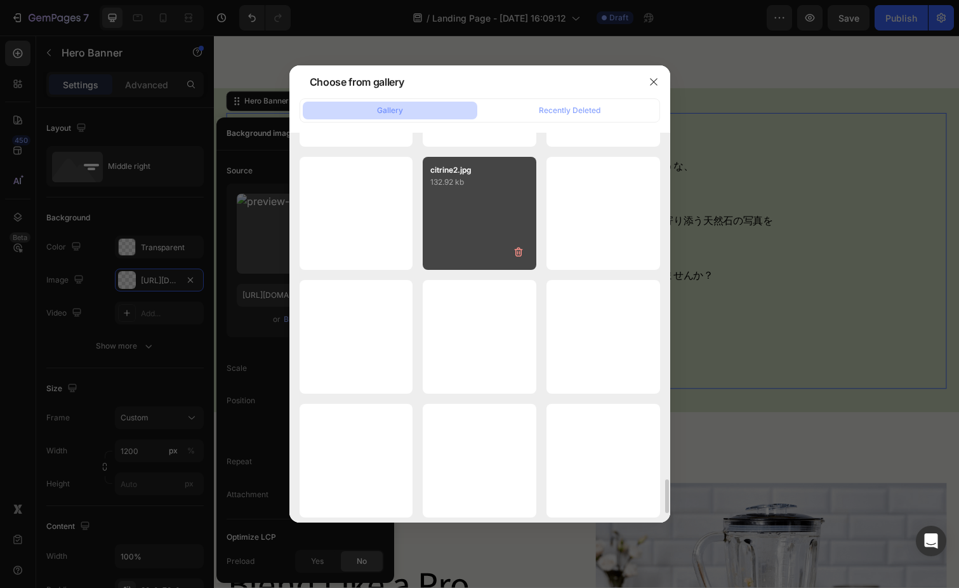
scroll to position [3941, 0]
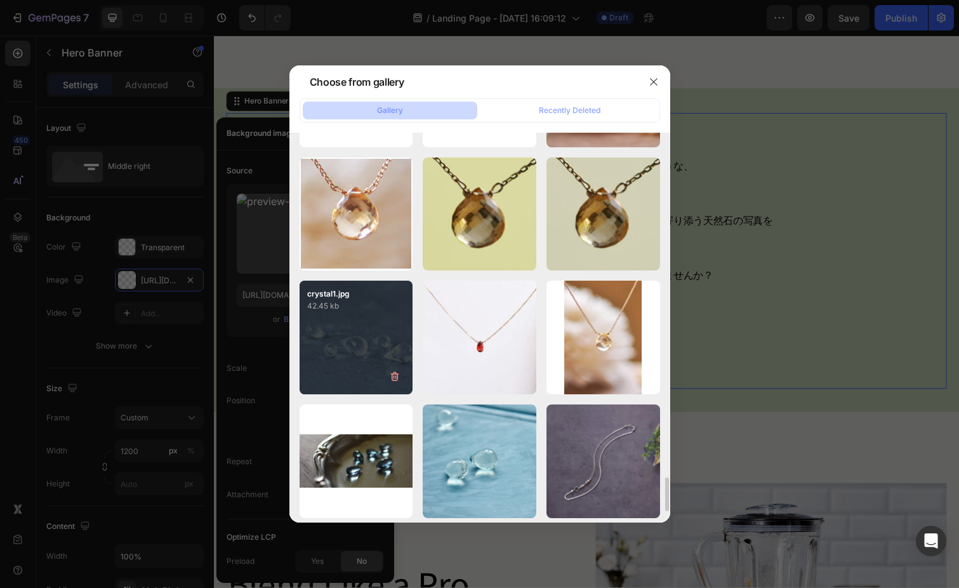
click at [379, 342] on div "crystal1.jpg 42.45 kb" at bounding box center [357, 338] width 114 height 114
type input "https://ucarecdn.com/a62f9b3d-9c4e-4a84-8b0b-dac387c6c901/"
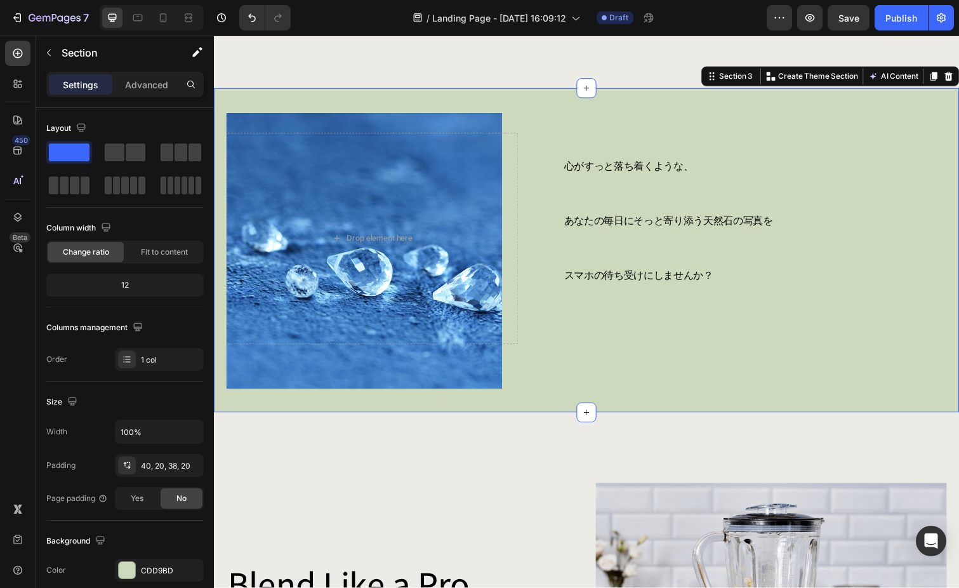
click at [541, 413] on div "心がすっと落ち着くような、 あなたの毎日にそっと寄り添う天然石の写真を スマホの待ち受けにしませんか？ Heading Row Drop element he…" at bounding box center [595, 255] width 762 height 331
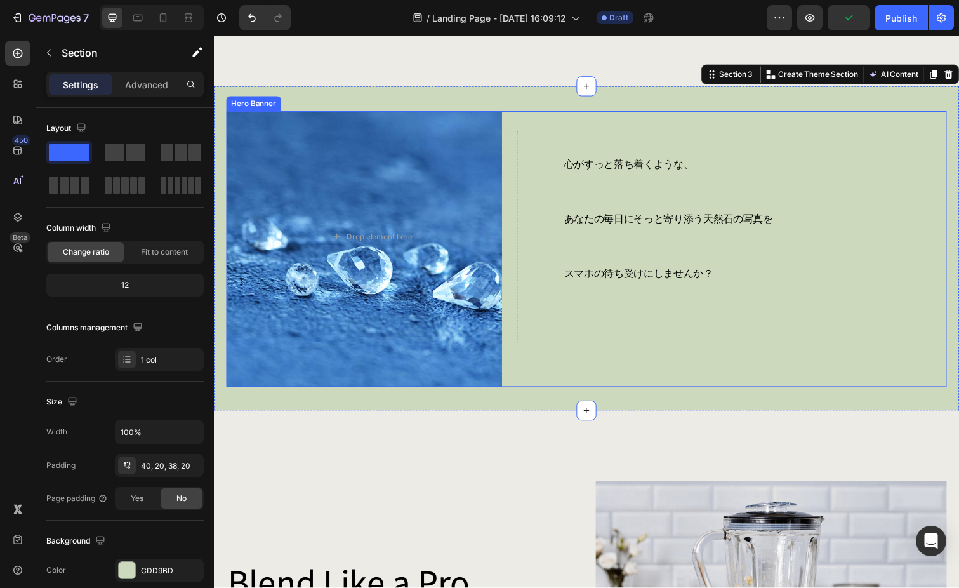
click at [403, 378] on div "心がすっと落ち着くような、 あなたの毎日にそっと寄り添う天然石の写真を スマホの待ち受けにしませんか？ Heading Row Drop element he…" at bounding box center [595, 254] width 736 height 282
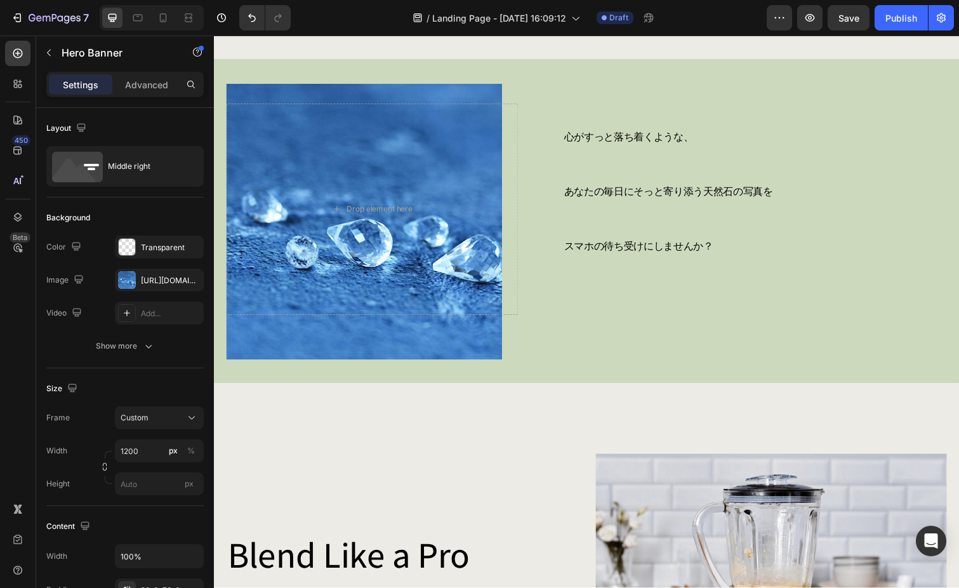
scroll to position [936, 0]
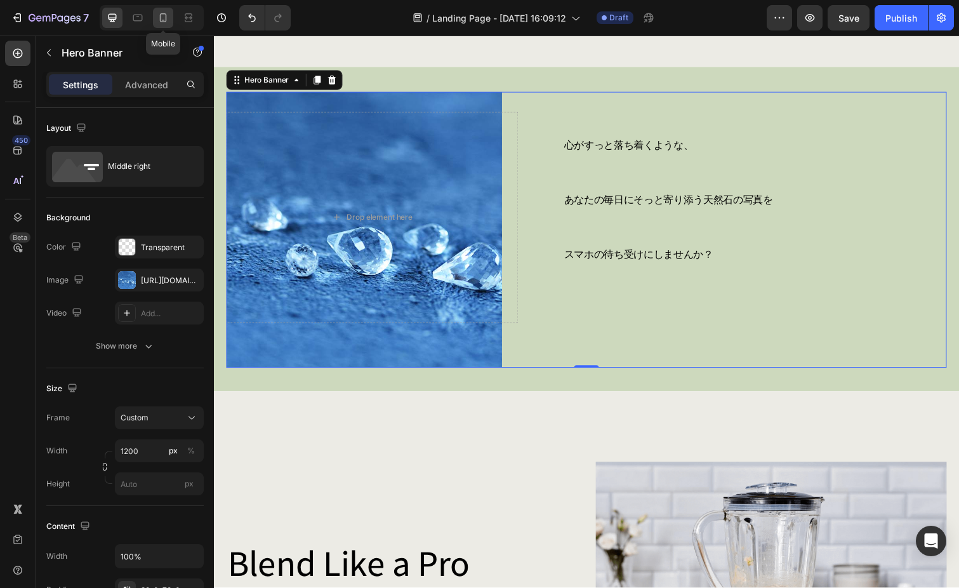
click at [165, 22] on icon at bounding box center [163, 17] width 13 height 13
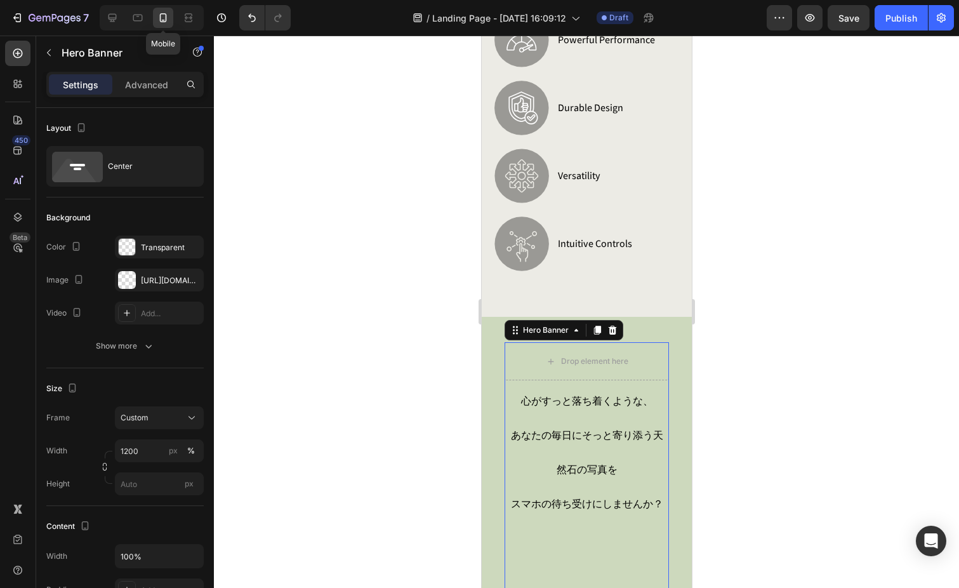
type input "100"
type input "Auto"
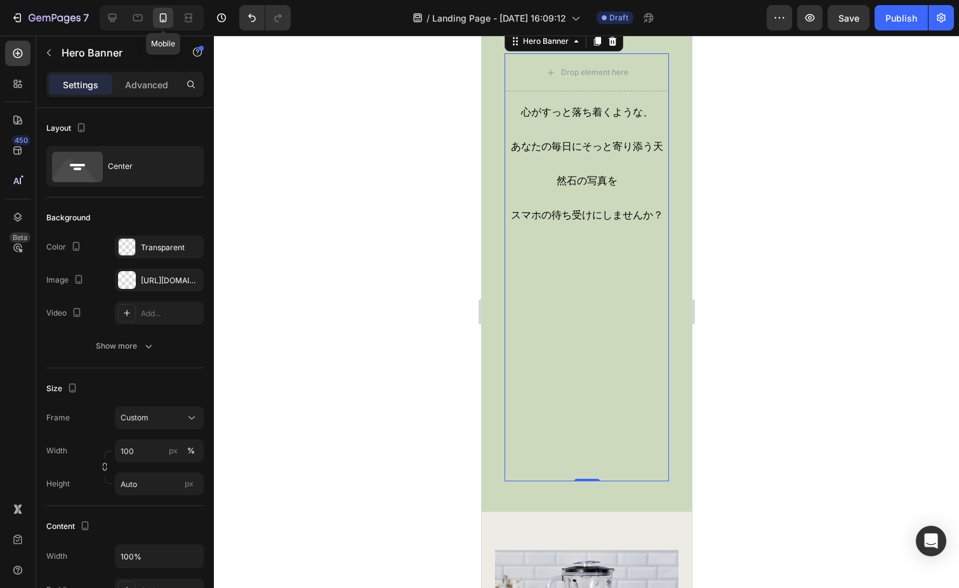
scroll to position [910, 0]
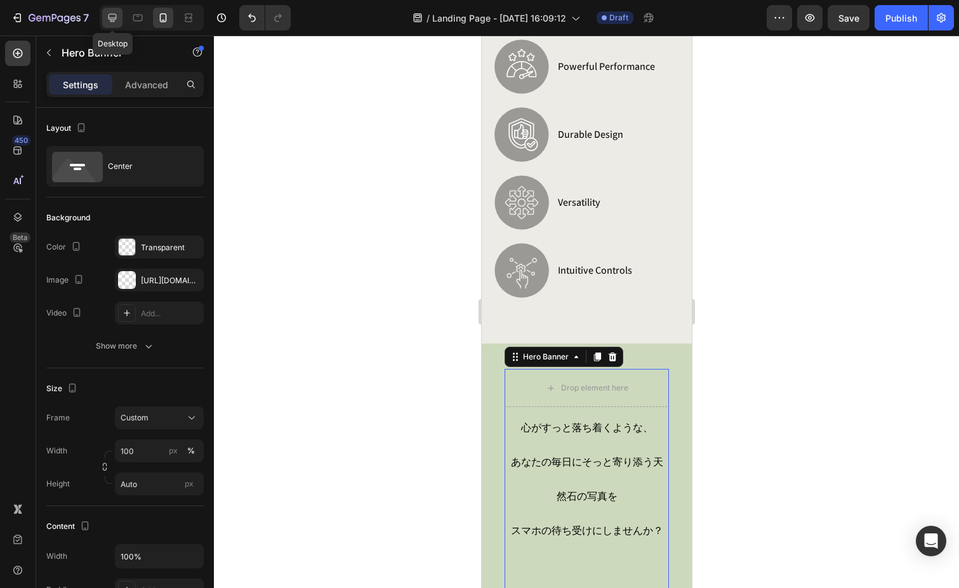
click at [112, 15] on icon at bounding box center [113, 18] width 8 height 8
type input "1200"
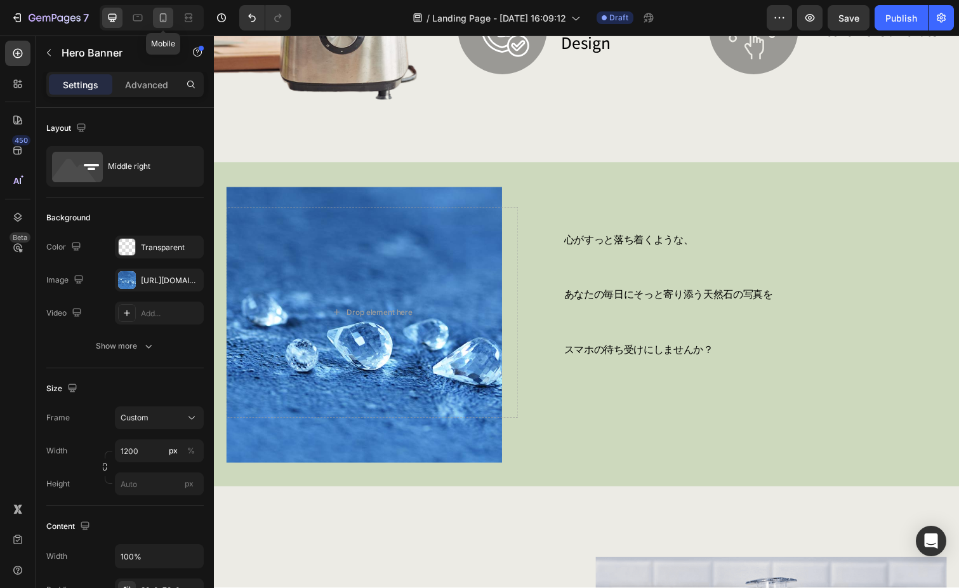
click at [163, 20] on icon at bounding box center [163, 20] width 3 height 1
type input "100"
type input "Auto"
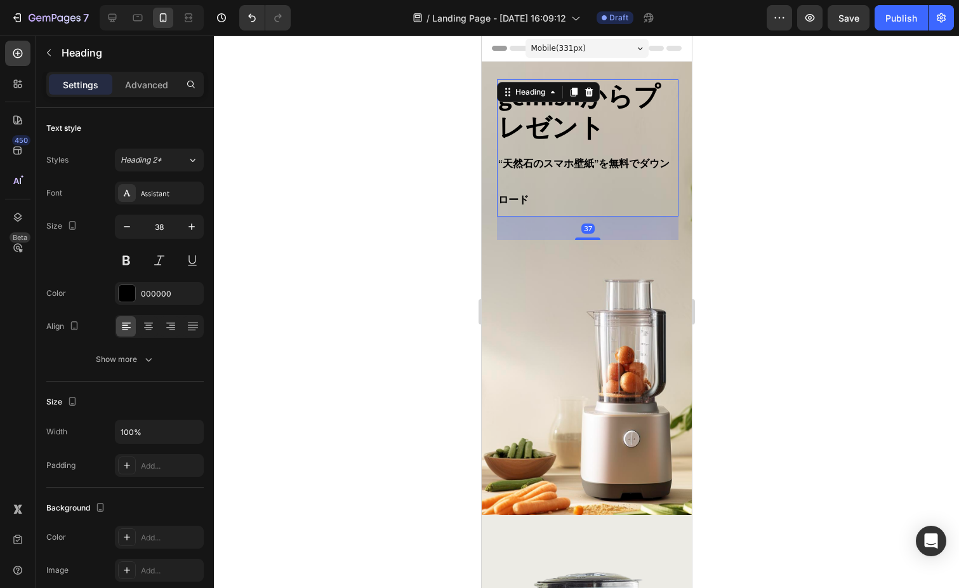
click at [547, 119] on strong "gemishからプレゼント" at bounding box center [579, 111] width 162 height 65
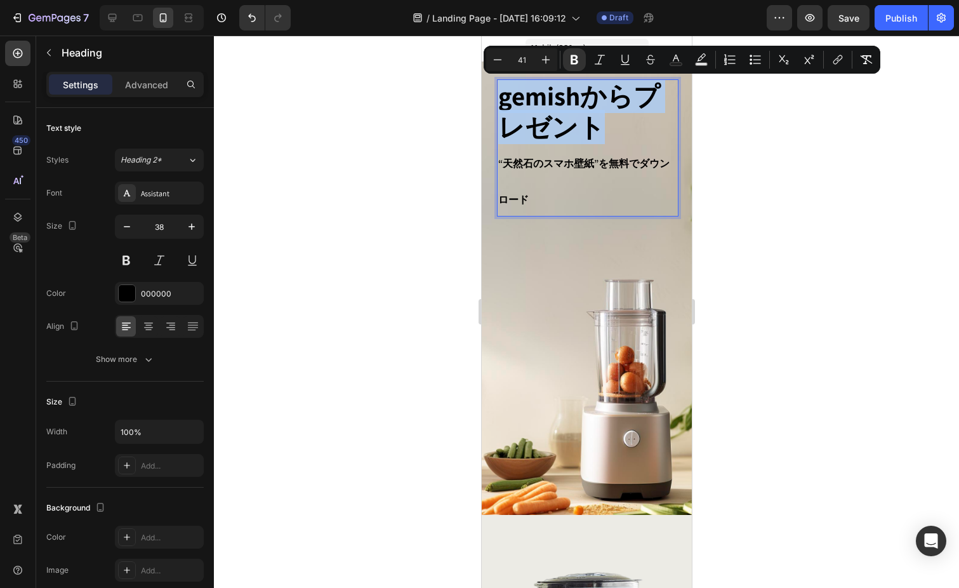
drag, startPoint x: 502, startPoint y: 97, endPoint x: 606, endPoint y: 130, distance: 109.2
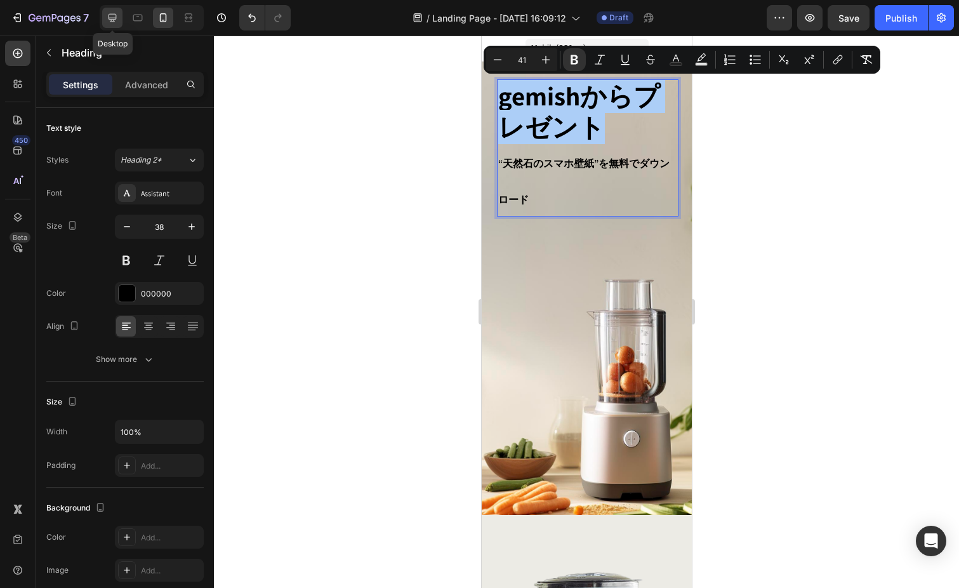
click at [113, 16] on icon at bounding box center [112, 17] width 13 height 13
type input "62"
type input "618"
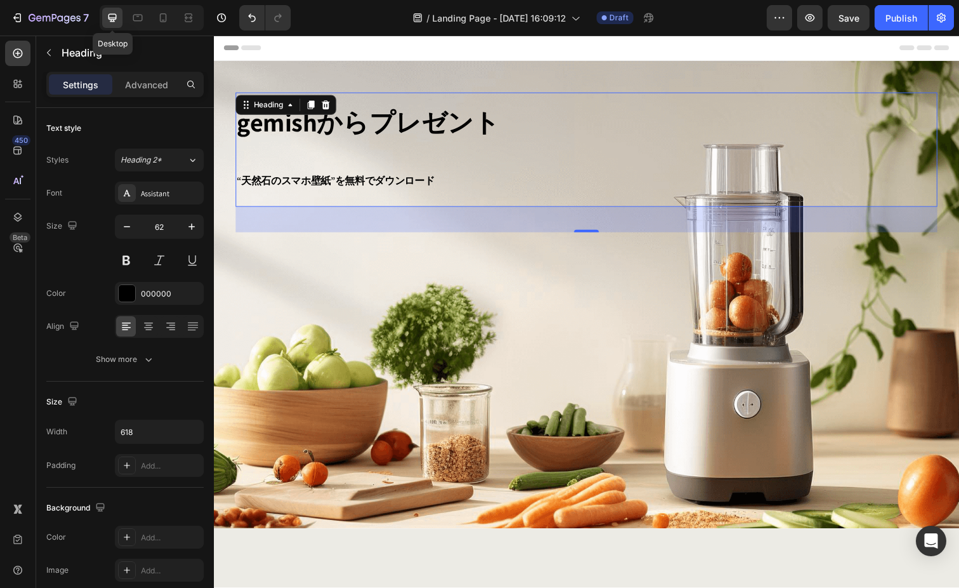
scroll to position [14, 0]
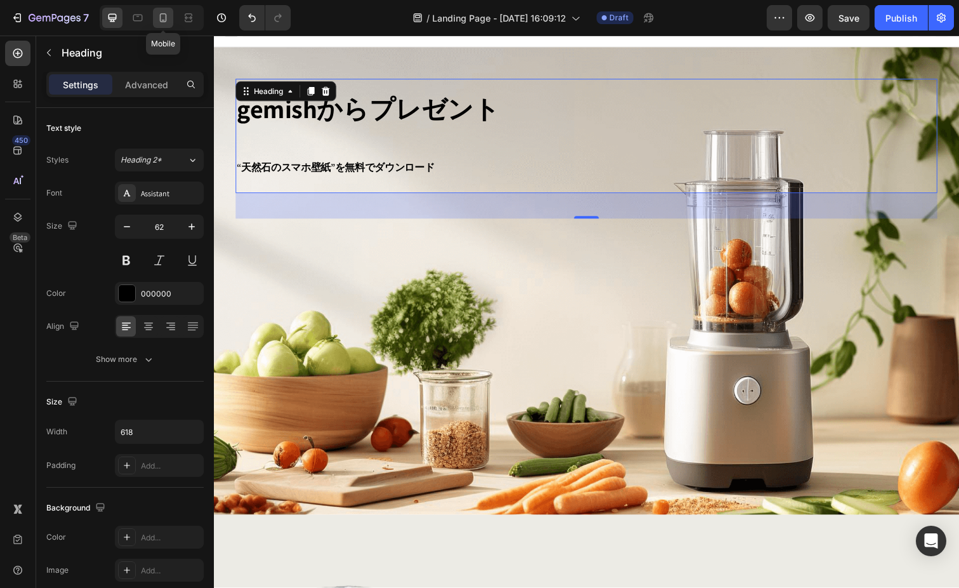
click at [162, 21] on icon at bounding box center [163, 17] width 13 height 13
type input "38"
type input "100%"
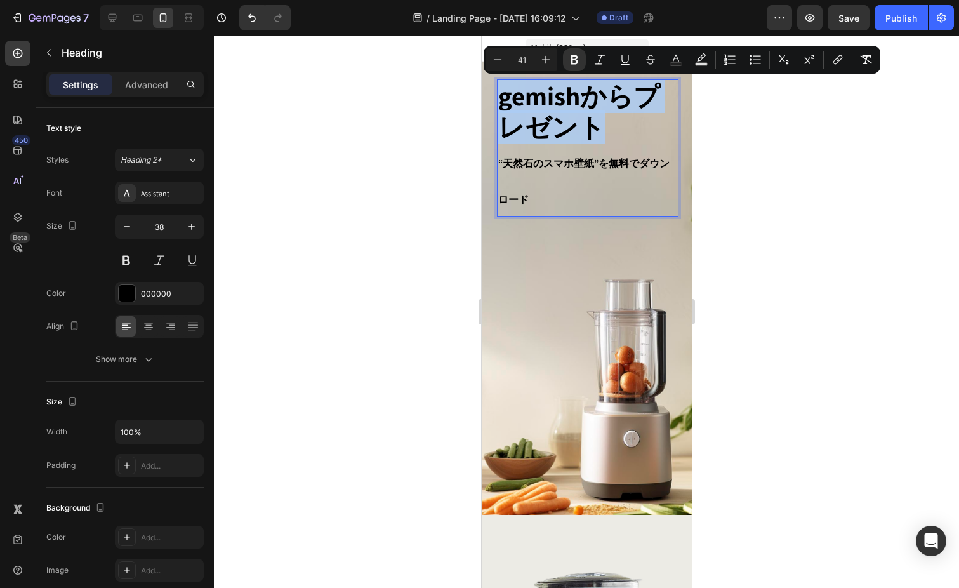
drag, startPoint x: 500, startPoint y: 99, endPoint x: 601, endPoint y: 126, distance: 105.0
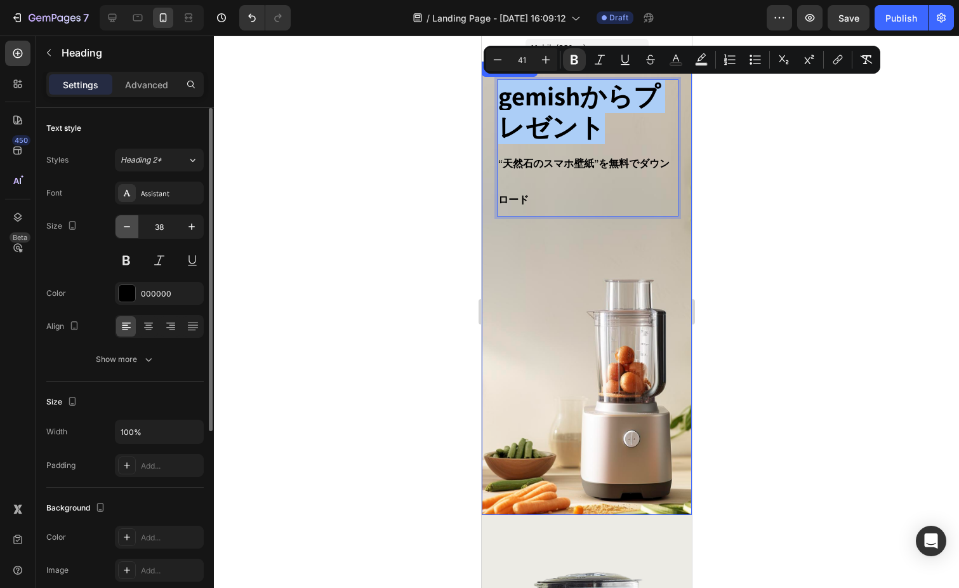
click at [124, 224] on icon "button" at bounding box center [127, 226] width 13 height 13
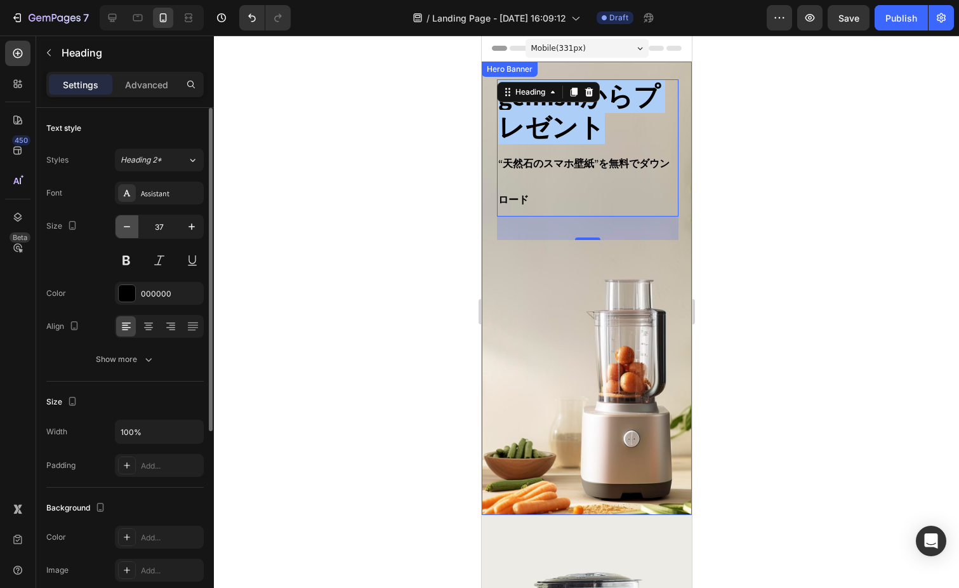
click at [124, 224] on icon "button" at bounding box center [127, 226] width 13 height 13
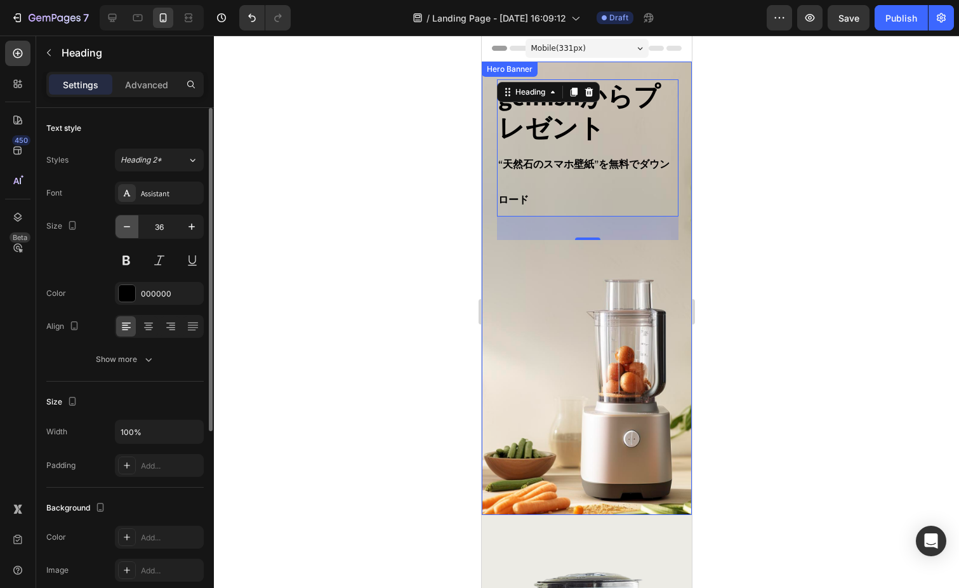
click at [124, 224] on icon "button" at bounding box center [127, 226] width 13 height 13
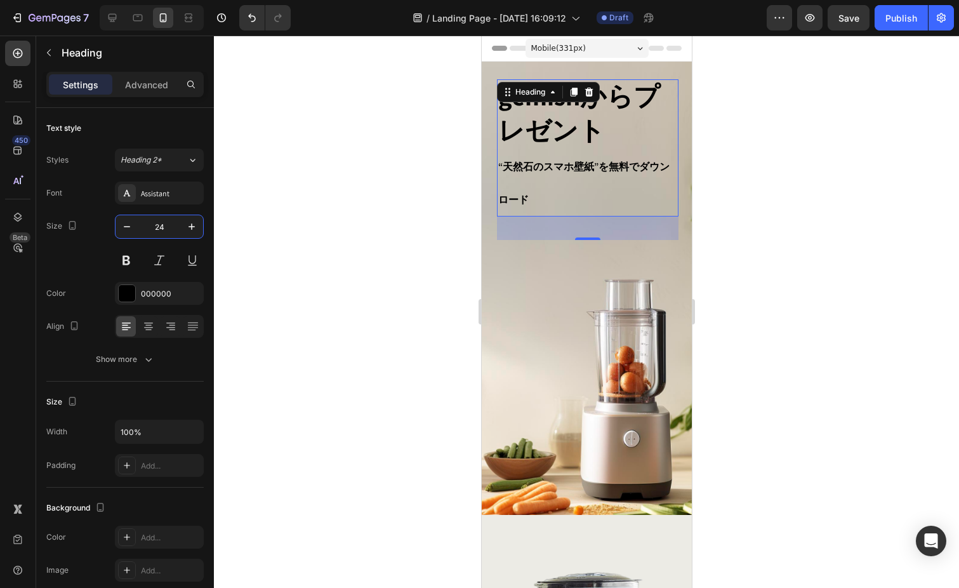
type input "24"
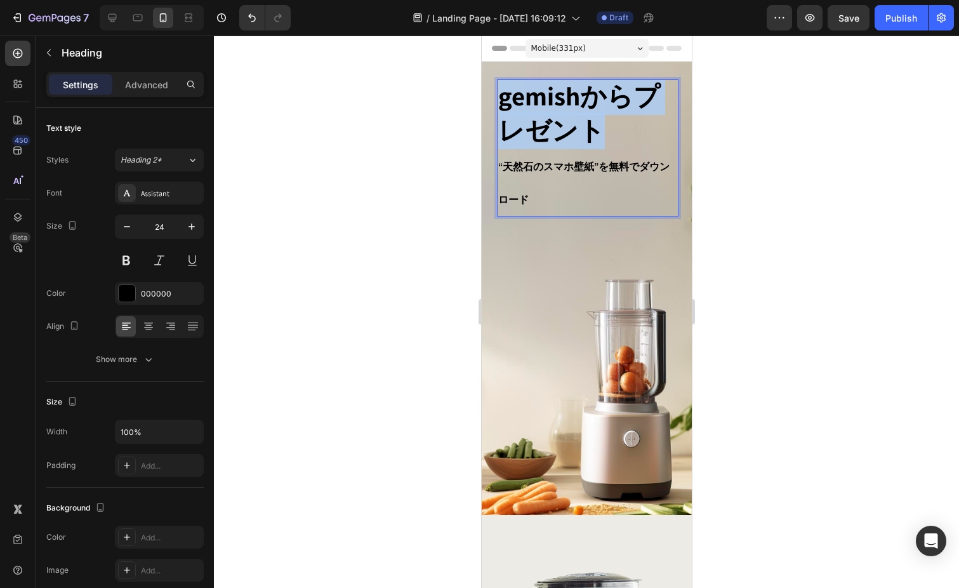
drag, startPoint x: 657, startPoint y: 260, endPoint x: 605, endPoint y: 135, distance: 135.5
click at [605, 135] on p "gemishからプレゼント “天然石のスマホ壁紙”を無料でダウンロード" at bounding box center [587, 148] width 179 height 135
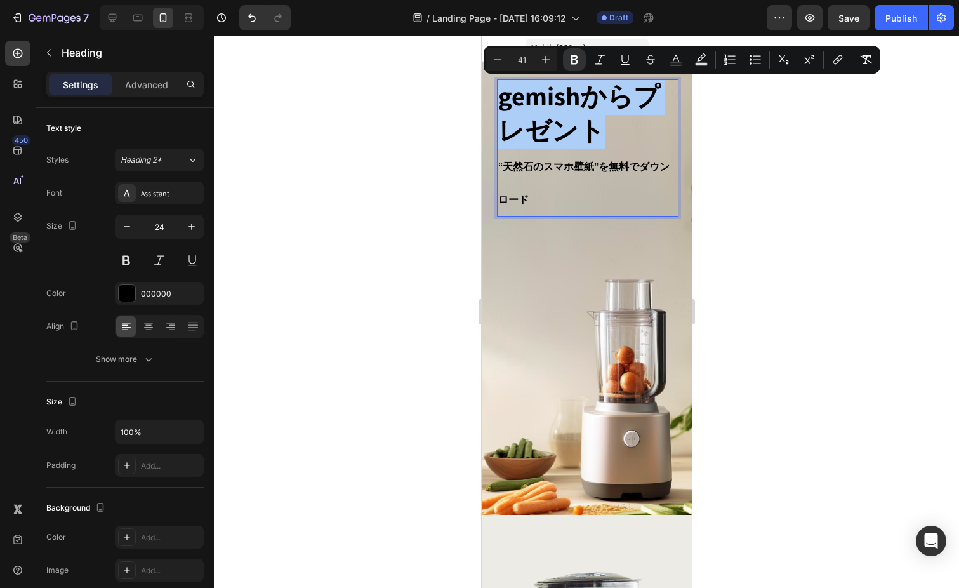
drag, startPoint x: 529, startPoint y: 55, endPoint x: 509, endPoint y: 51, distance: 19.9
click at [509, 51] on div "Minus 41 Plus" at bounding box center [521, 59] width 71 height 23
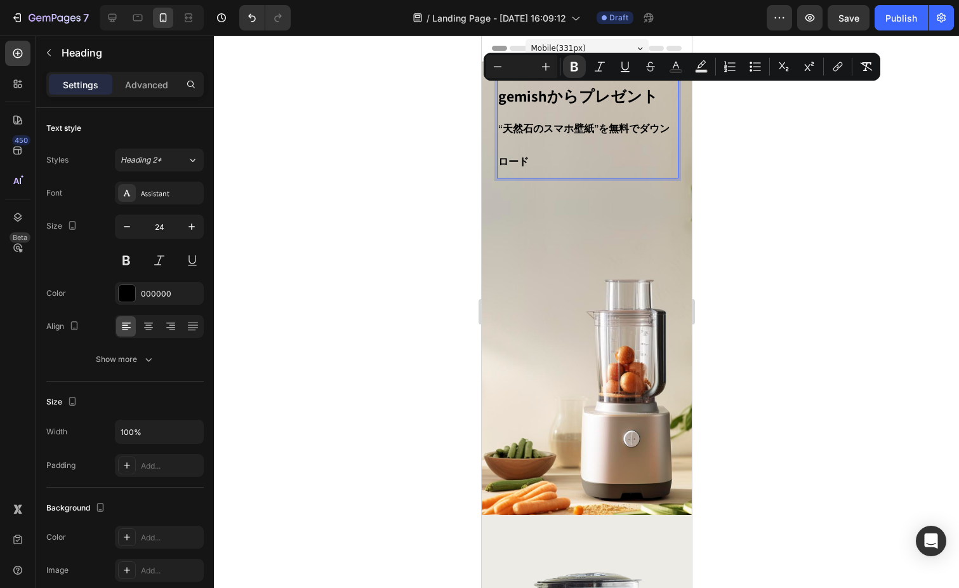
click at [523, 60] on input "Editor contextual toolbar" at bounding box center [521, 66] width 25 height 15
click at [526, 69] on input "Editor contextual toolbar" at bounding box center [521, 66] width 25 height 15
click at [522, 58] on div "Minus Plus" at bounding box center [521, 66] width 71 height 23
click at [521, 65] on input "Editor contextual toolbar" at bounding box center [521, 66] width 25 height 15
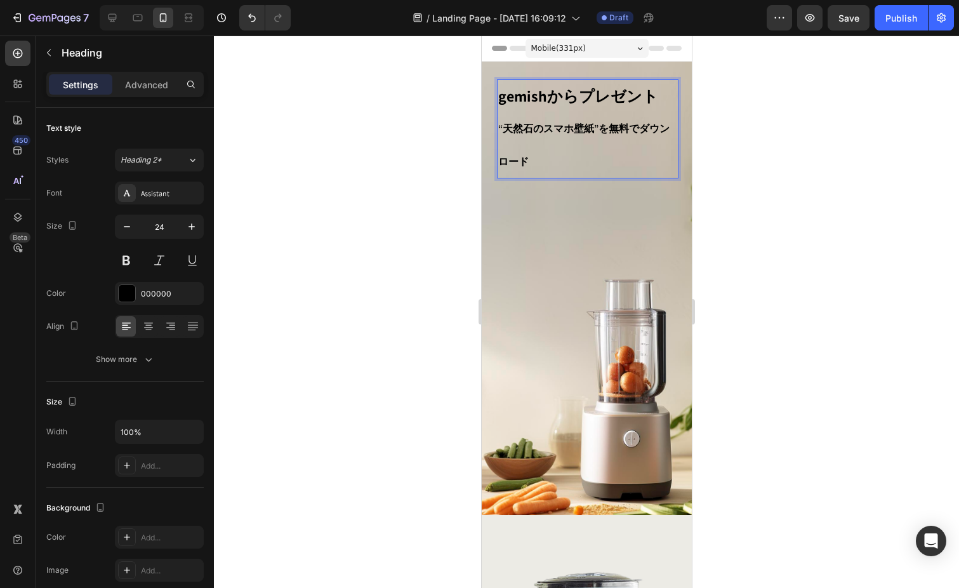
click at [561, 147] on p "gemishからプレゼント “天然石のスマホ壁紙”を無料でダウンロード" at bounding box center [587, 129] width 179 height 97
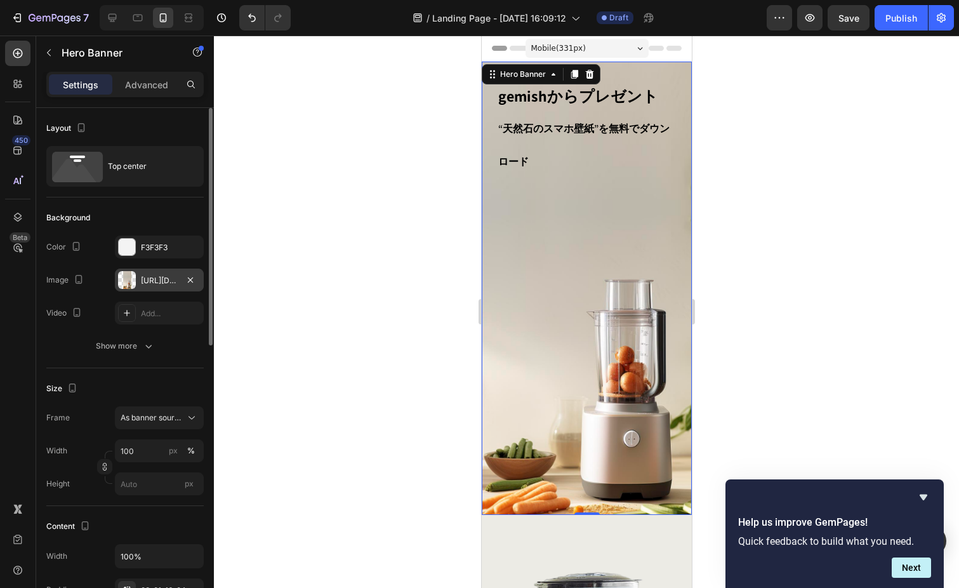
click at [166, 277] on div "https://cdn.shopify.com/s/files/1/0584/5516/2998/files/gempages_520930469076796…" at bounding box center [159, 280] width 37 height 11
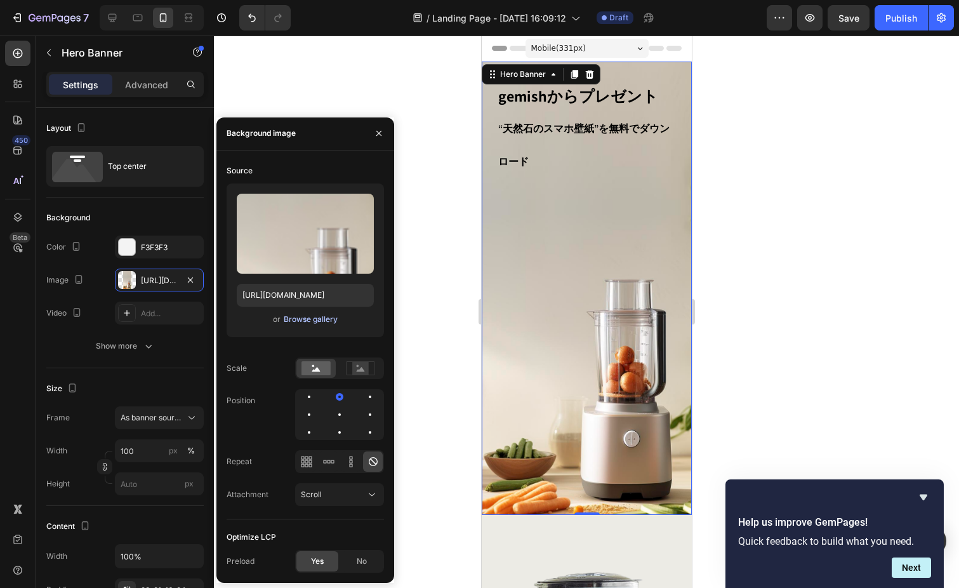
click at [300, 323] on div "Browse gallery" at bounding box center [311, 319] width 54 height 11
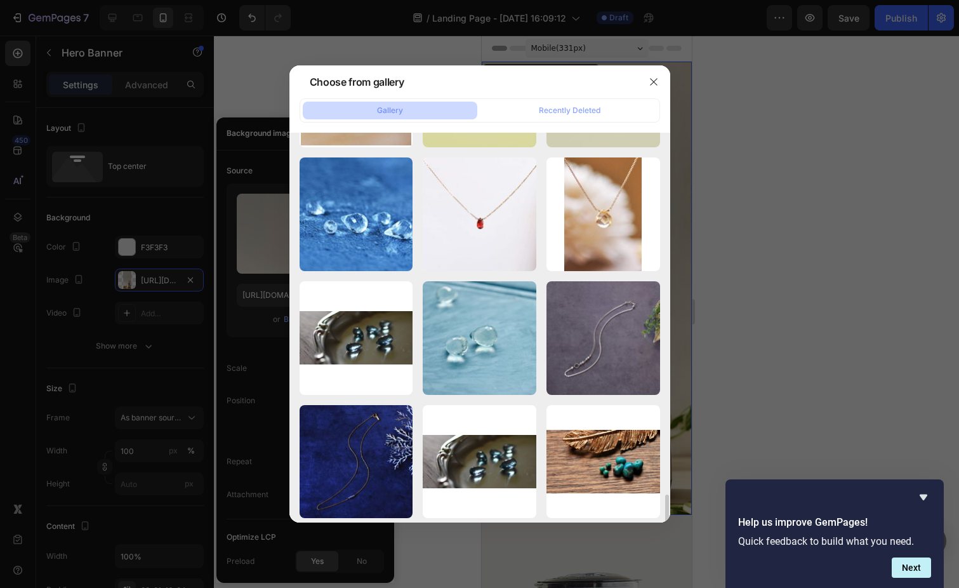
scroll to position [4070, 0]
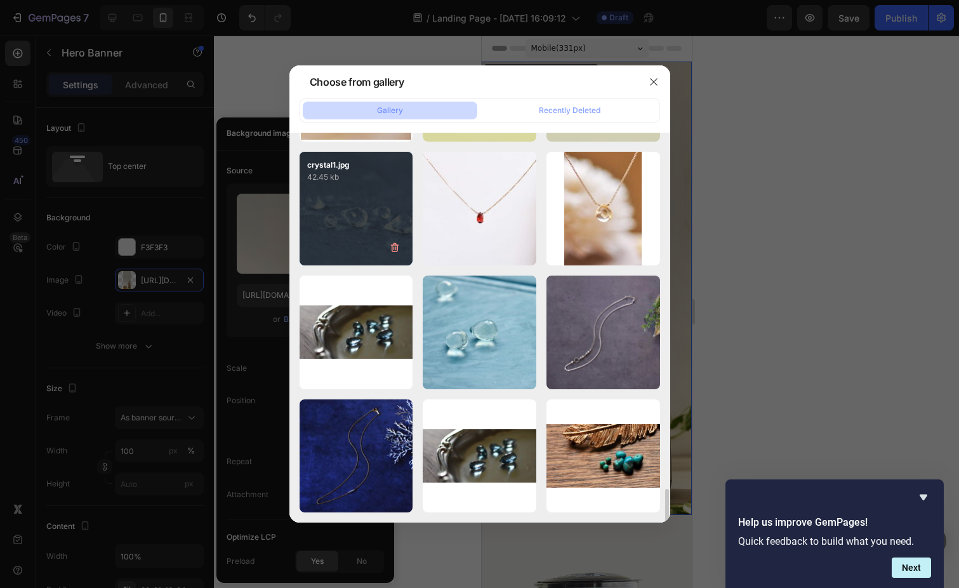
click at [357, 232] on div "crystal1.jpg 42.45 kb" at bounding box center [357, 209] width 114 height 114
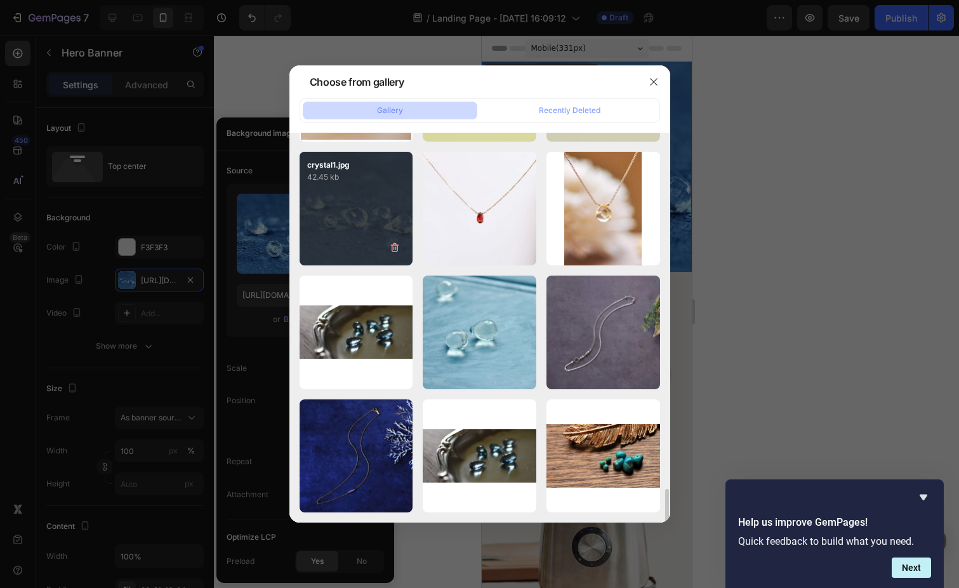
type input "https://ucarecdn.com/a62f9b3d-9c4e-4a84-8b0b-dac387c6c901/"
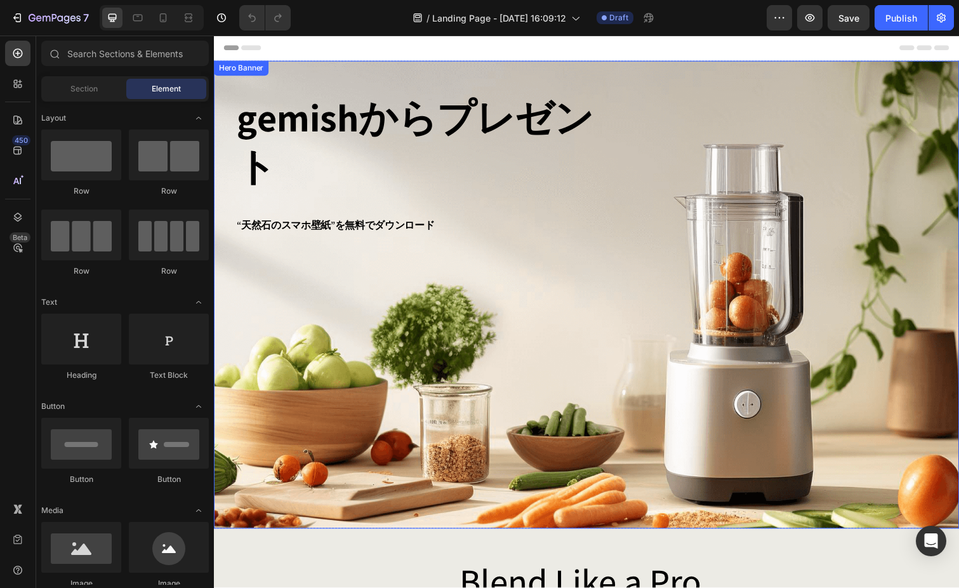
click at [393, 373] on div "Background Image" at bounding box center [595, 301] width 762 height 478
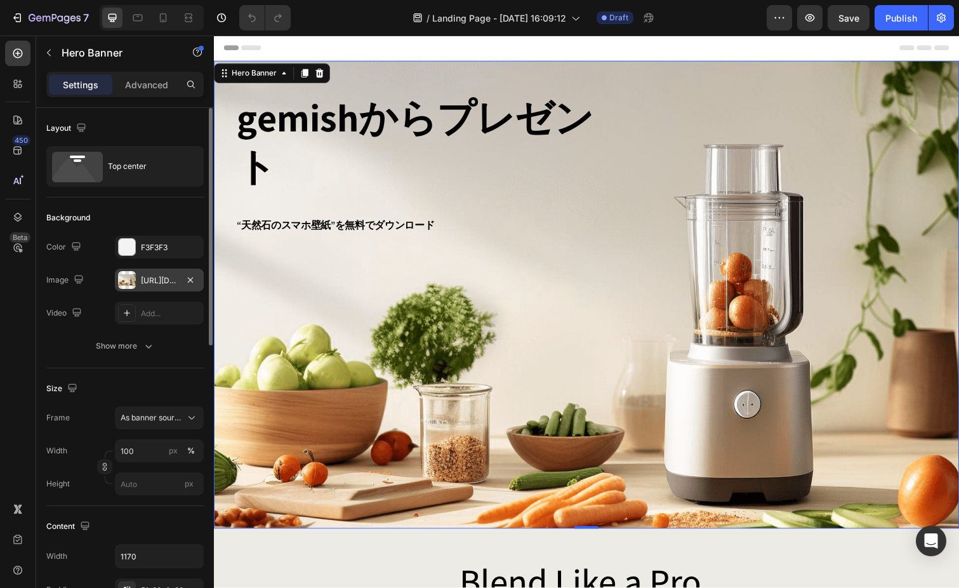
click at [164, 280] on div "[URL][DOMAIN_NAME]" at bounding box center [159, 280] width 37 height 11
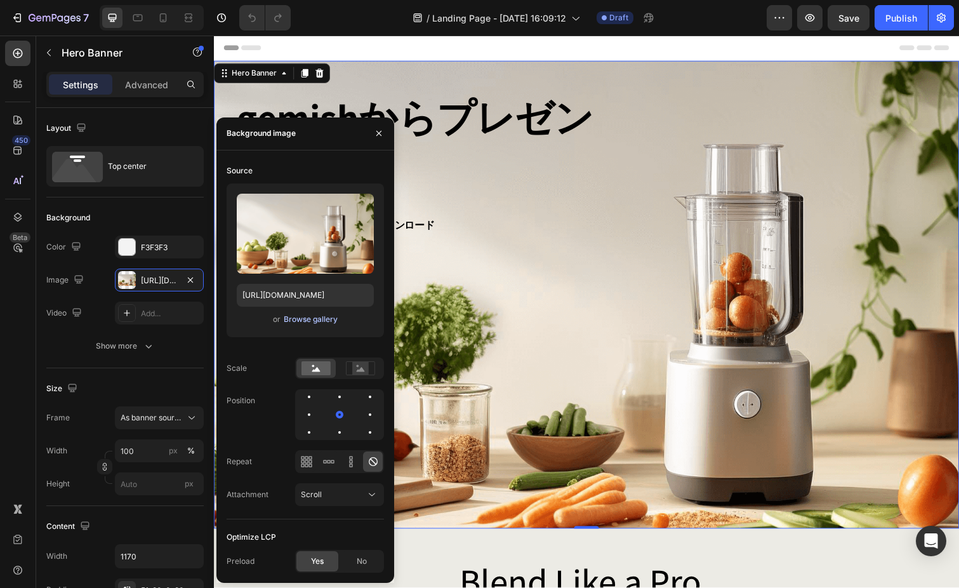
click at [310, 316] on div "Browse gallery" at bounding box center [311, 319] width 54 height 11
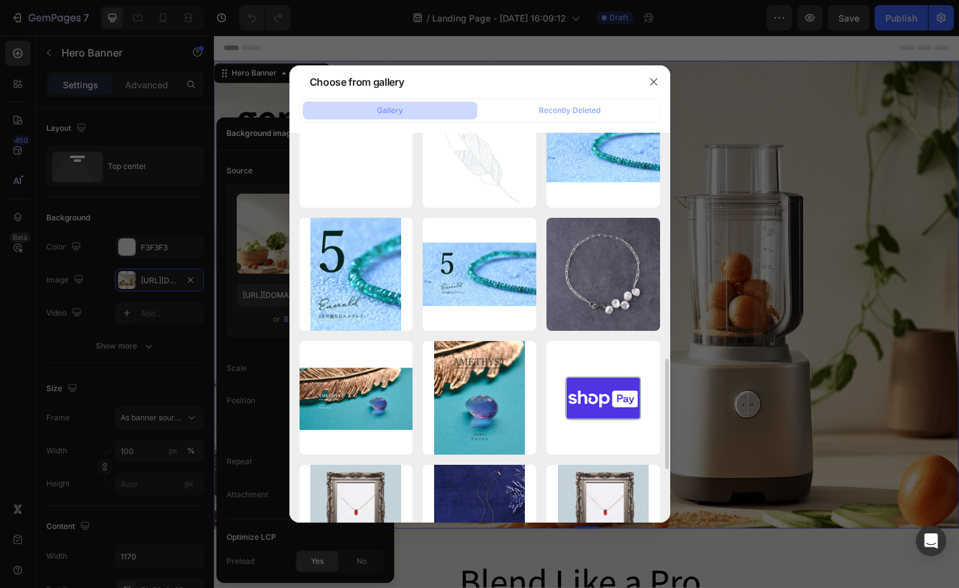
scroll to position [792, 0]
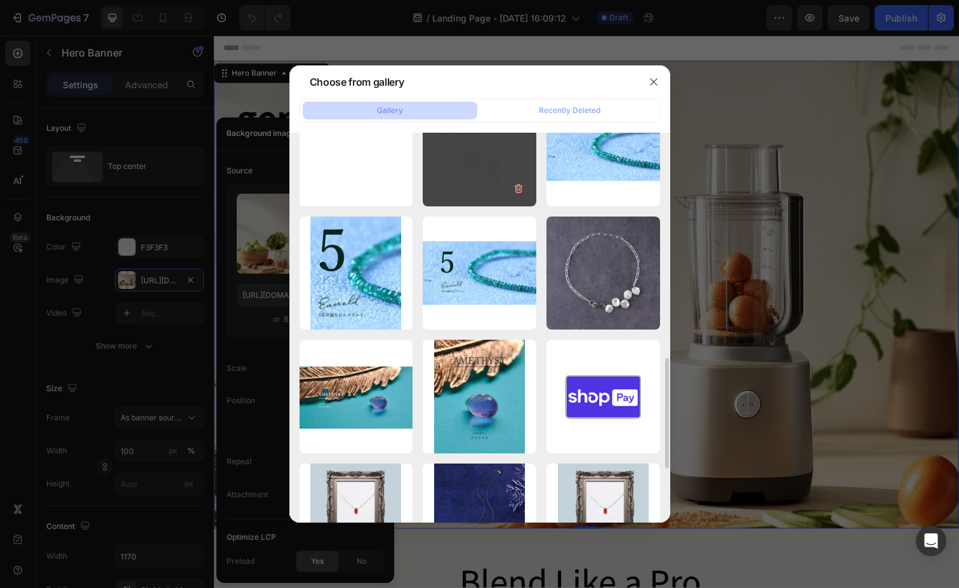
click at [479, 178] on div "[PERSON_NAME].png 20.31 kb" at bounding box center [480, 150] width 114 height 114
type input "[URL][DOMAIN_NAME]"
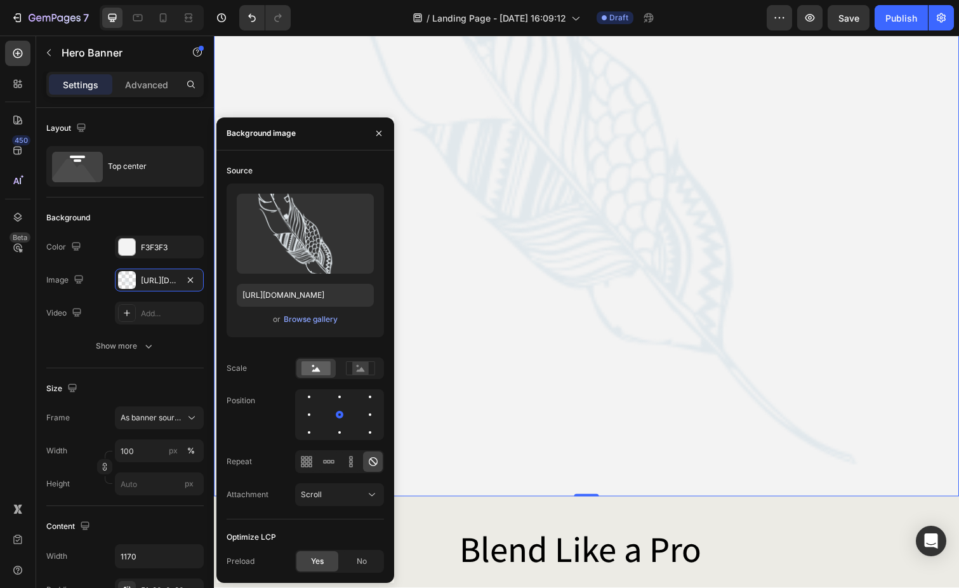
scroll to position [317, 0]
click at [176, 247] on div "F3F3F3" at bounding box center [159, 247] width 37 height 11
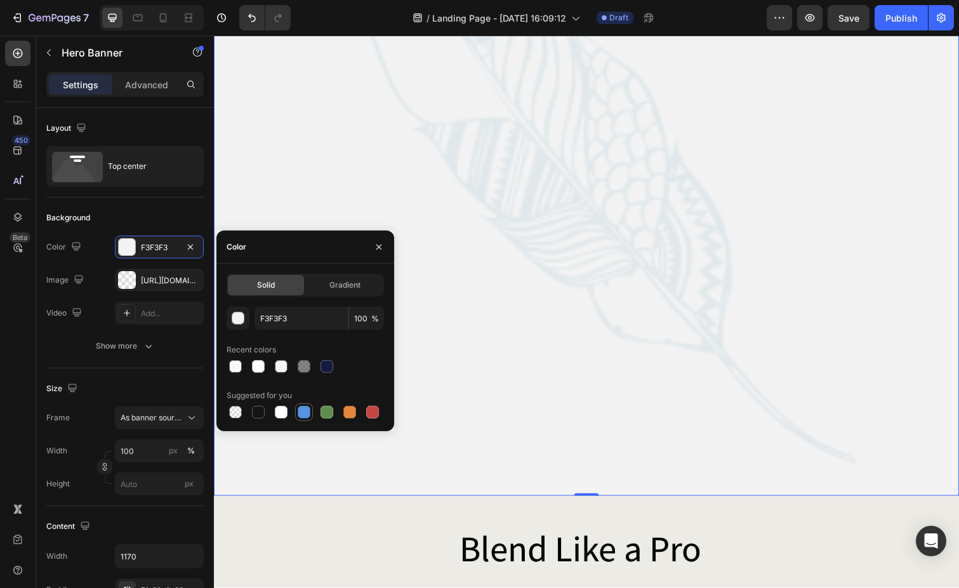
click at [304, 416] on div at bounding box center [304, 412] width 13 height 13
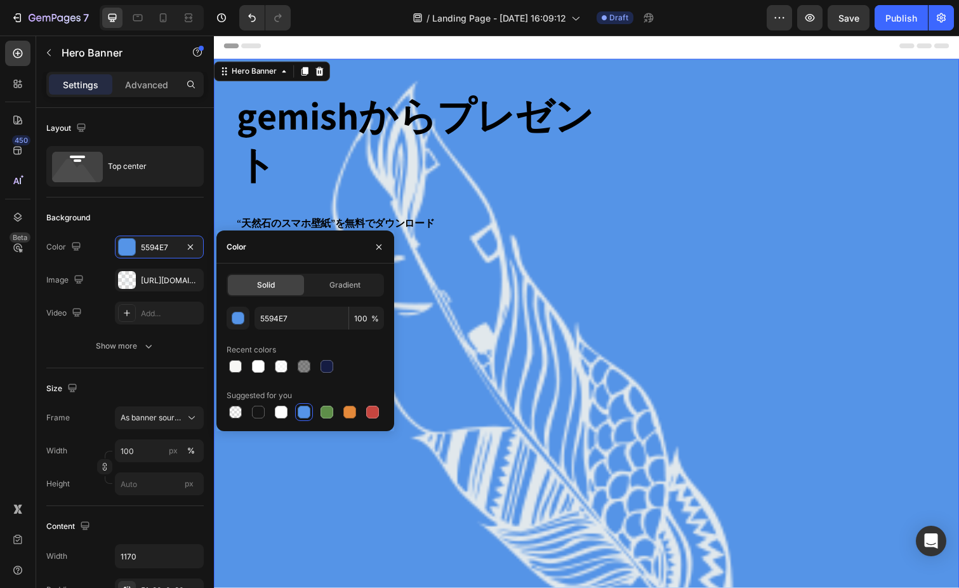
scroll to position [0, 0]
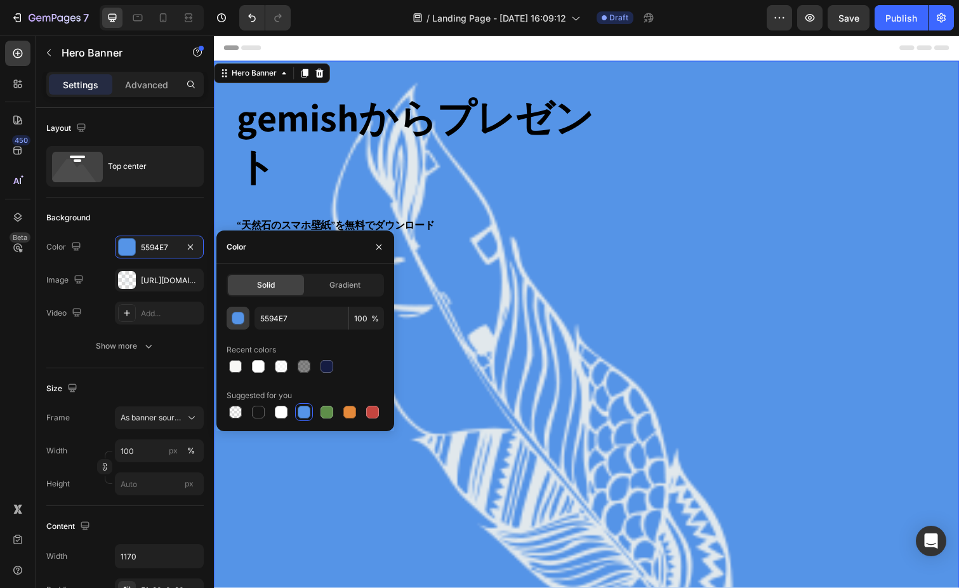
click at [239, 318] on div "button" at bounding box center [238, 318] width 13 height 13
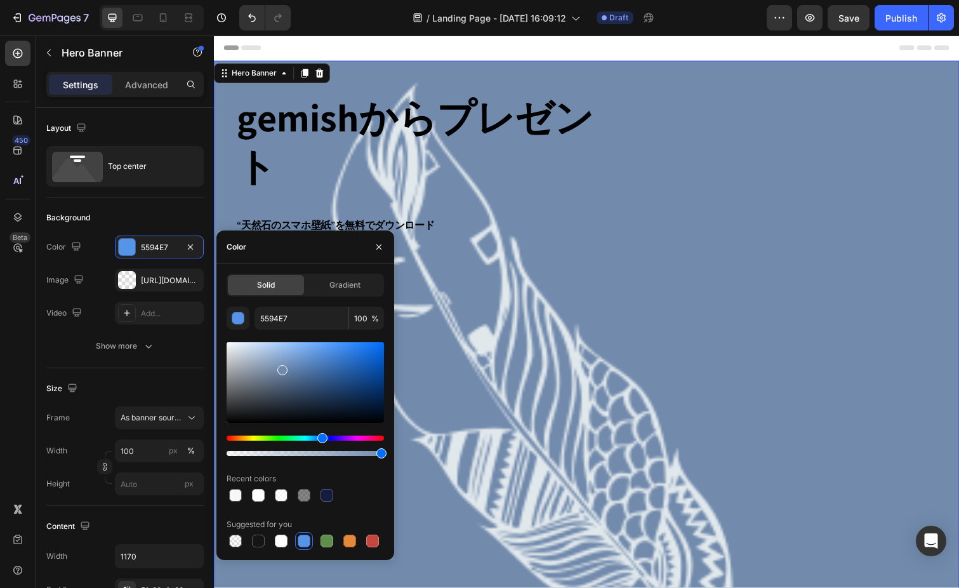
click at [281, 368] on div at bounding box center [305, 382] width 157 height 81
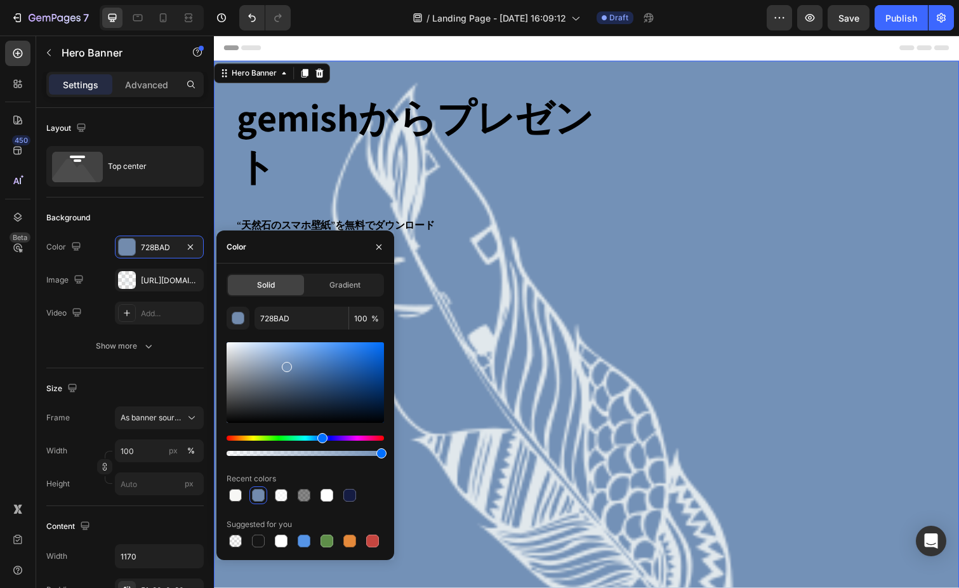
click at [286, 364] on div at bounding box center [305, 382] width 157 height 81
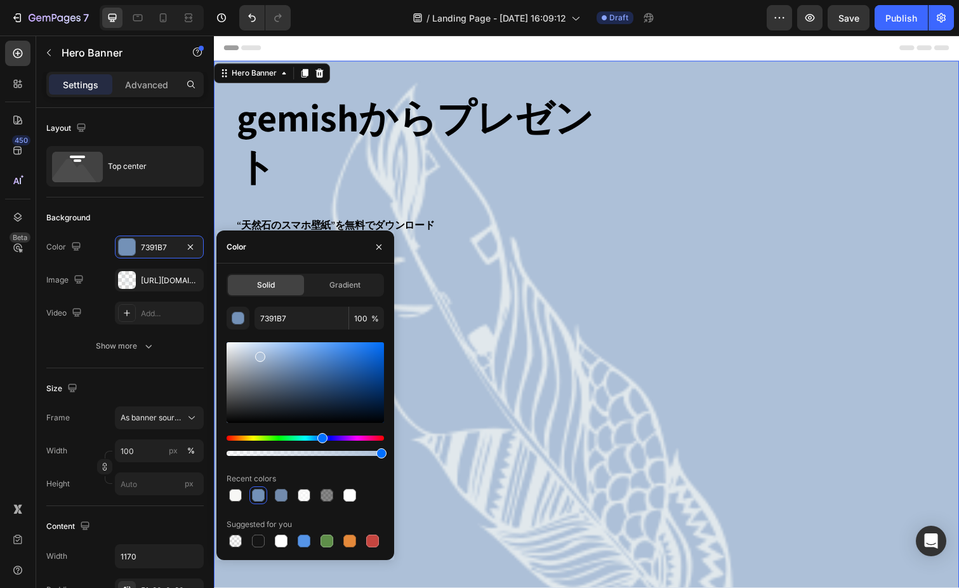
click at [259, 354] on div at bounding box center [305, 382] width 157 height 81
type input "ADC0D8"
click at [160, 15] on icon at bounding box center [163, 17] width 7 height 9
type input "100%"
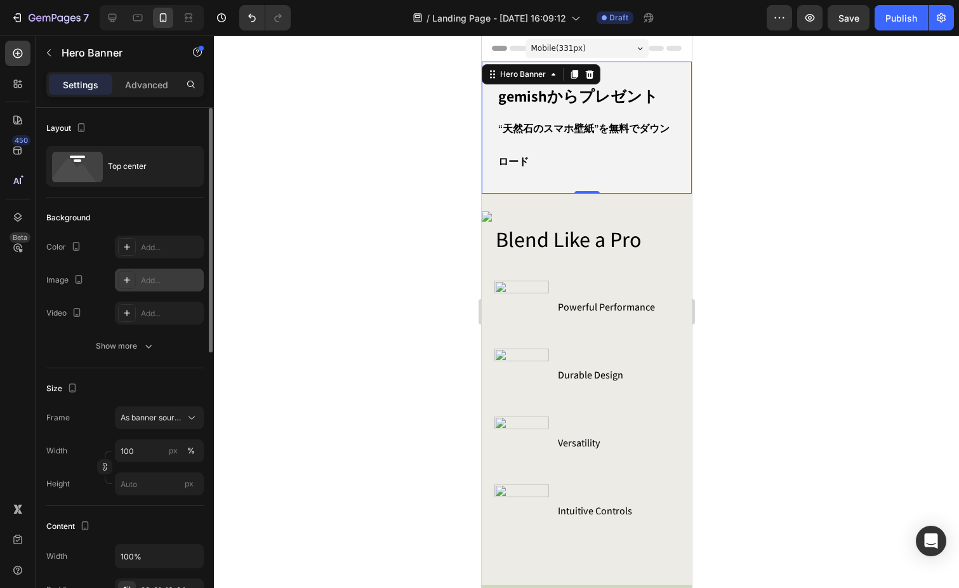
click at [159, 279] on div "Add..." at bounding box center [171, 280] width 60 height 11
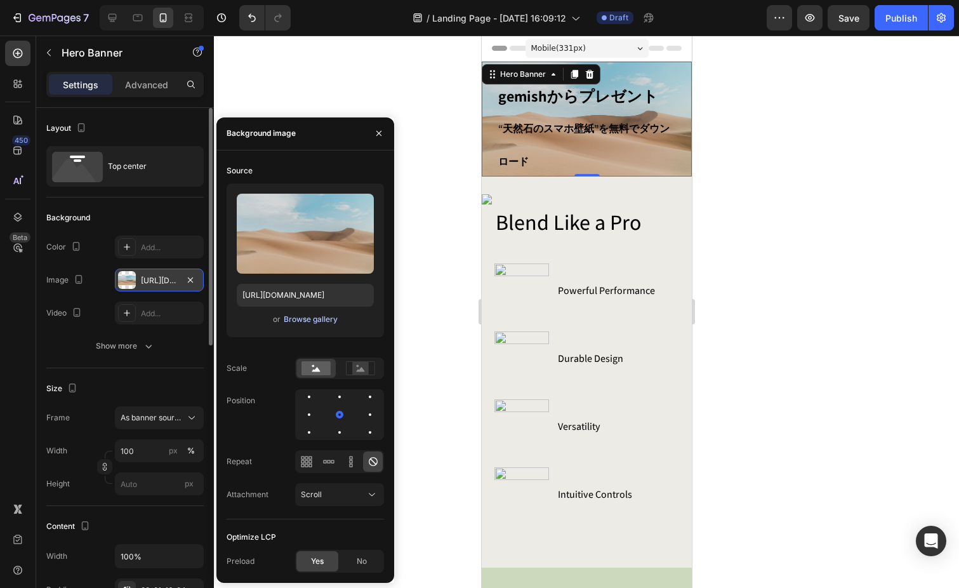
click at [297, 323] on div "Browse gallery" at bounding box center [311, 319] width 54 height 11
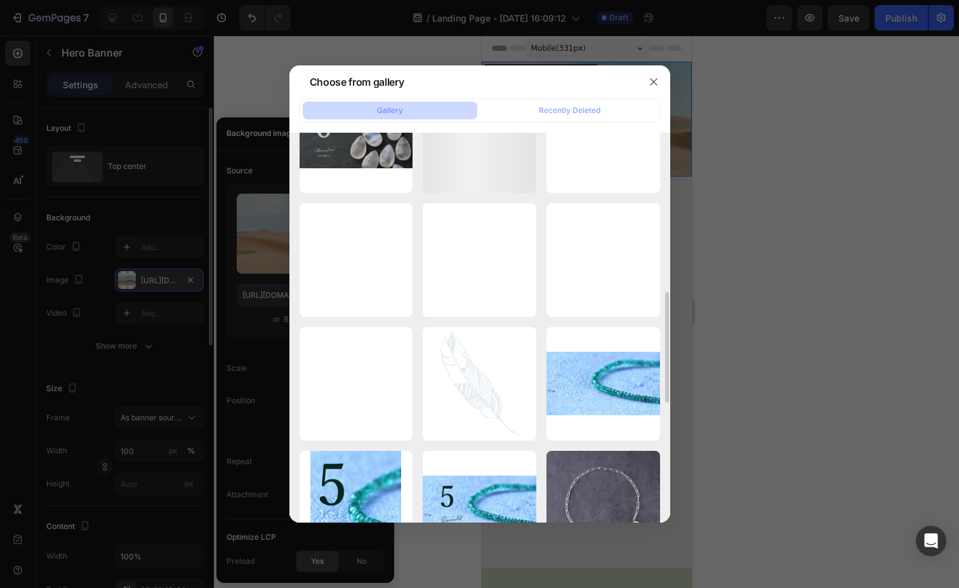
scroll to position [559, 0]
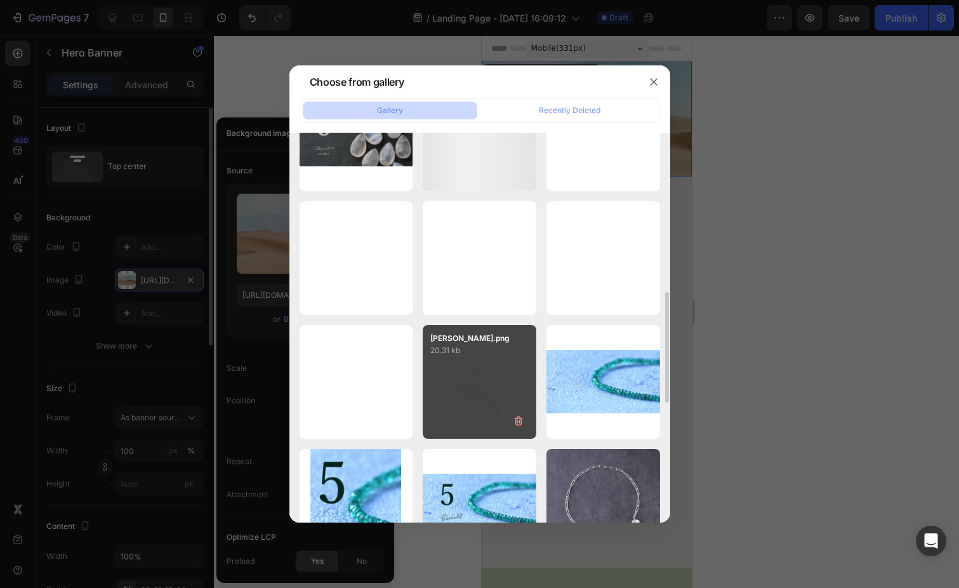
click at [465, 368] on div "[PERSON_NAME].png 20.31 kb" at bounding box center [480, 382] width 114 height 114
type input "[URL][DOMAIN_NAME]"
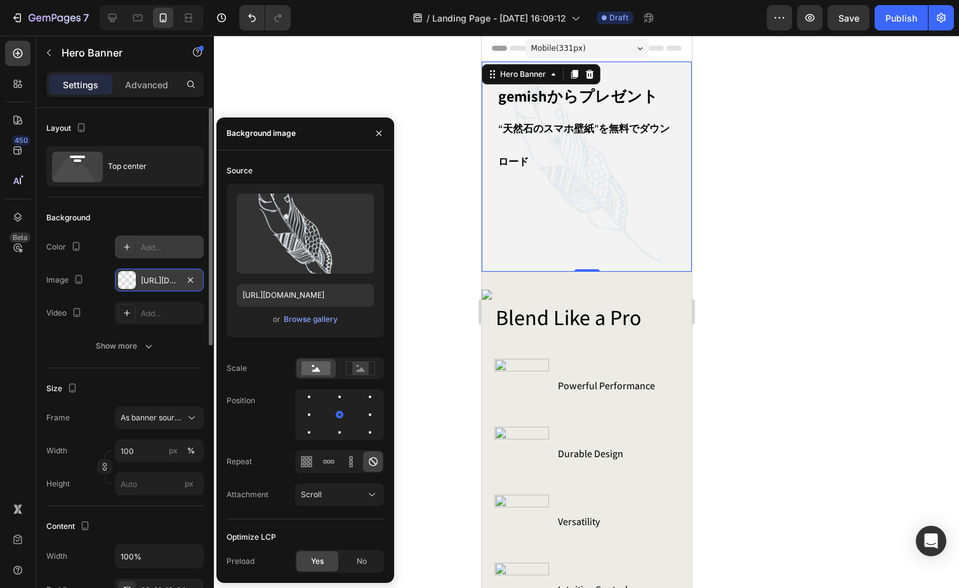
click at [156, 246] on div "Add..." at bounding box center [171, 247] width 60 height 11
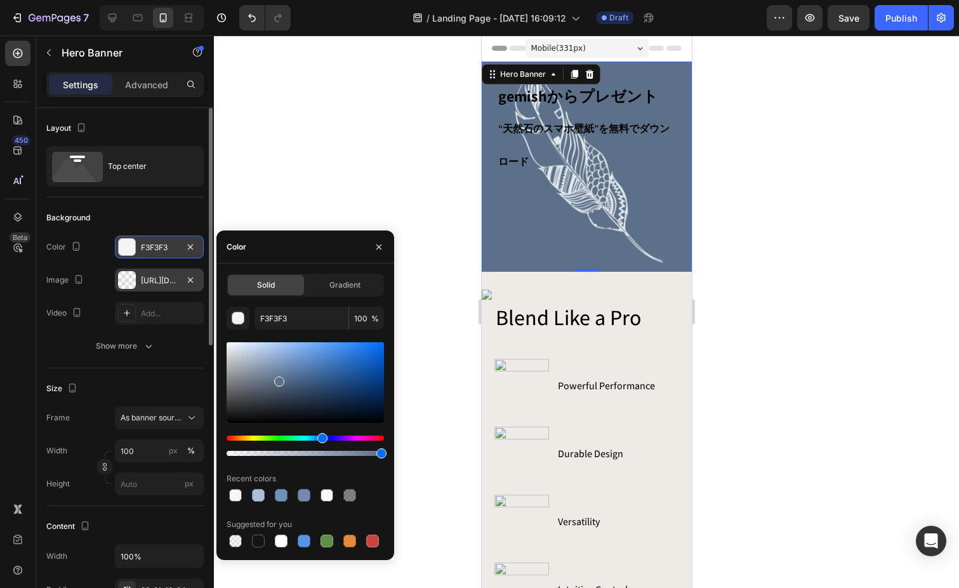
click at [277, 379] on div at bounding box center [305, 382] width 157 height 81
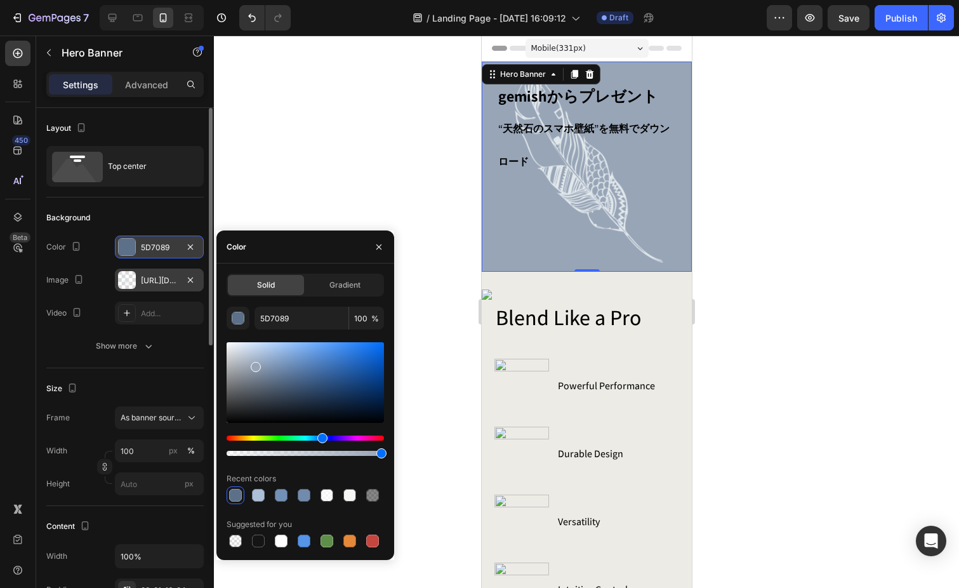
click at [255, 364] on div at bounding box center [305, 382] width 157 height 81
click at [254, 366] on div at bounding box center [256, 367] width 10 height 10
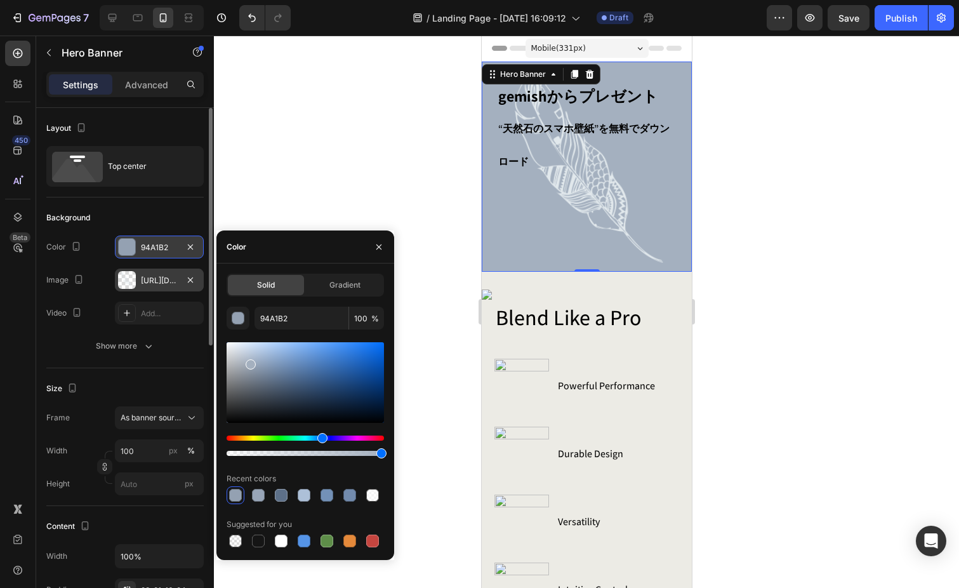
click at [250, 362] on div at bounding box center [305, 382] width 157 height 81
type input "A4B0BF"
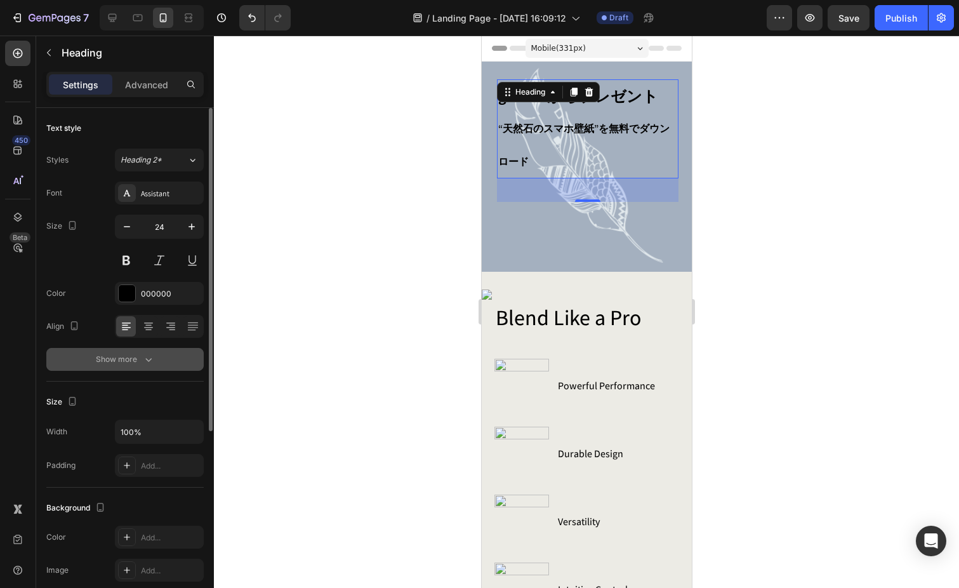
click at [149, 354] on icon "button" at bounding box center [148, 359] width 13 height 13
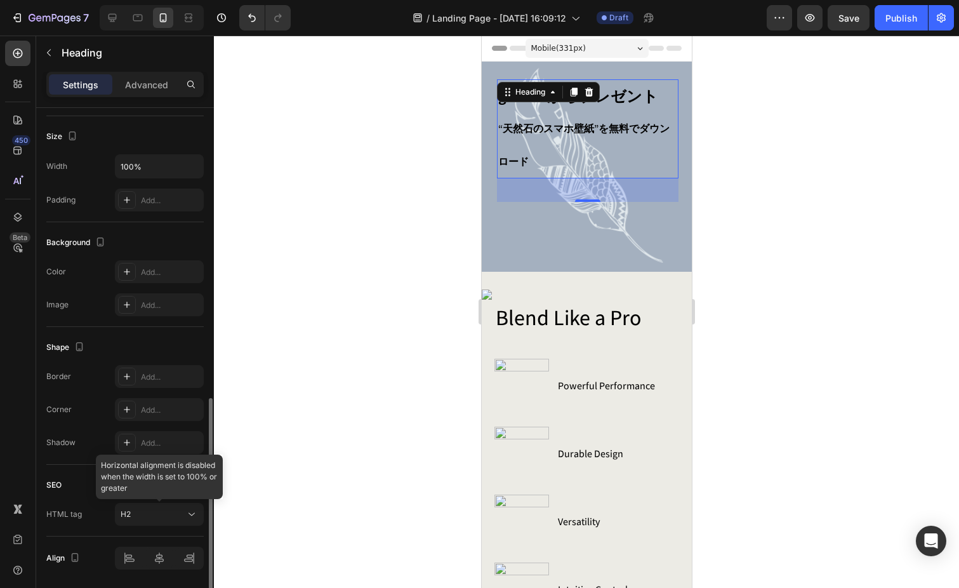
scroll to position [476, 0]
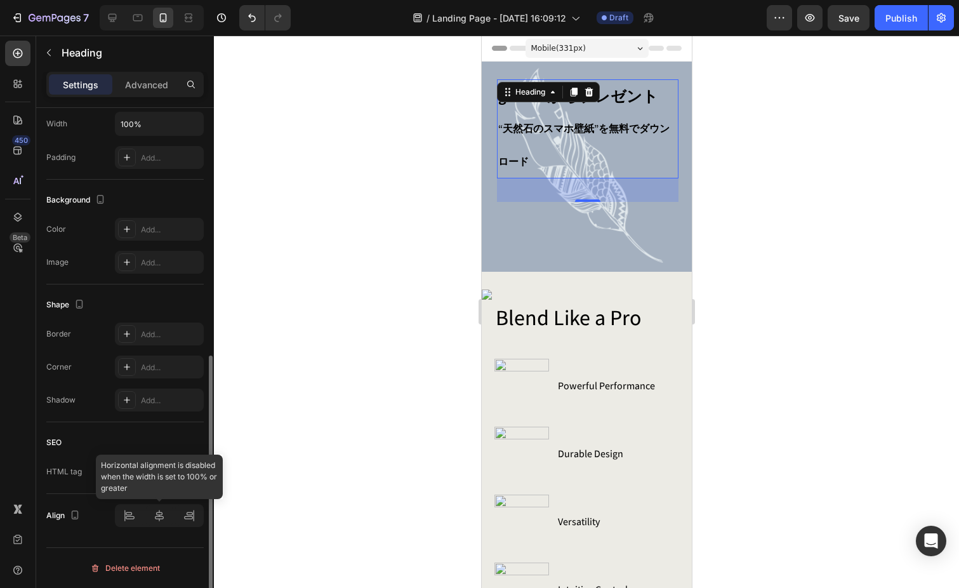
click at [159, 517] on div at bounding box center [159, 515] width 89 height 23
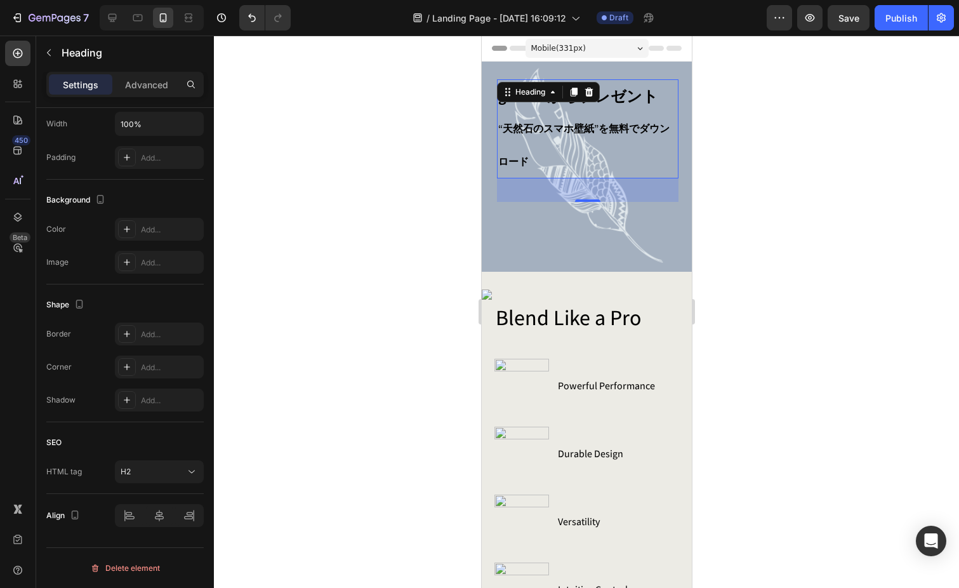
click at [340, 327] on div at bounding box center [586, 312] width 745 height 552
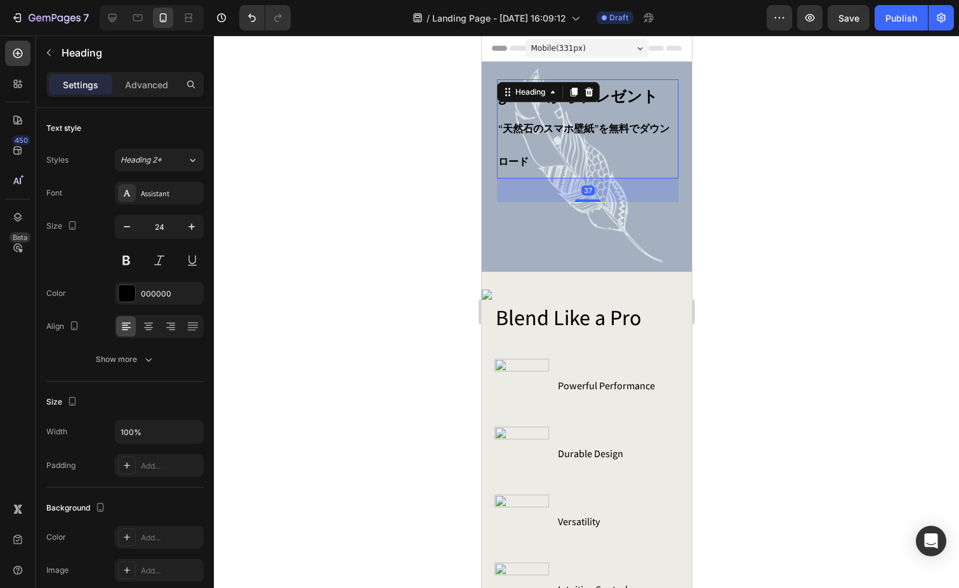
click at [543, 149] on h2 "gemishからプレゼント “天然石のスマホ壁紙”を無料でダウンロード" at bounding box center [588, 128] width 182 height 99
click at [549, 239] on div "Background Image" at bounding box center [586, 167] width 210 height 210
click at [558, 102] on div "gemishからプレゼント “天然石のスマホ壁紙”を無料でダウンロード Heading" at bounding box center [588, 128] width 182 height 99
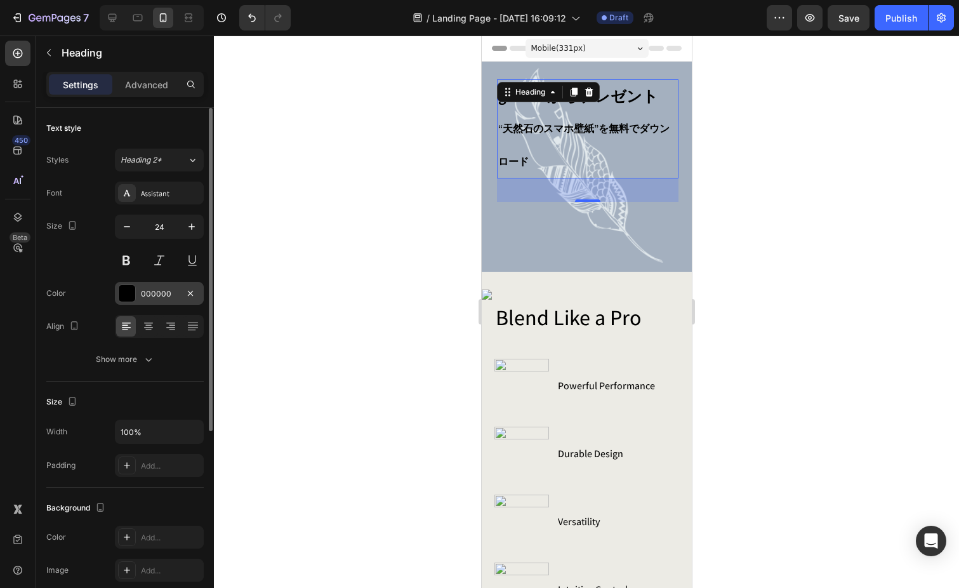
click at [128, 292] on div at bounding box center [127, 293] width 17 height 17
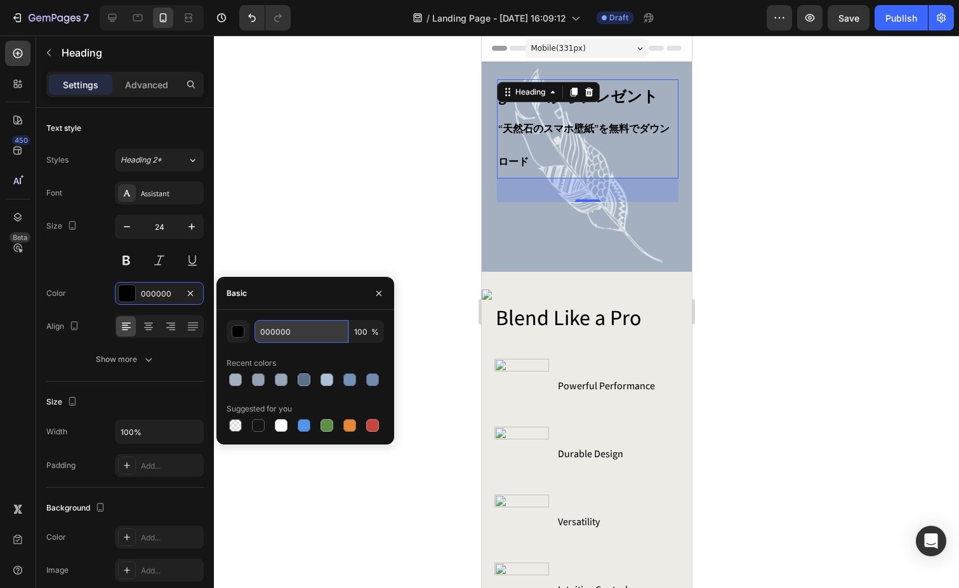
click at [317, 327] on input "000000" at bounding box center [302, 331] width 94 height 23
drag, startPoint x: 317, startPoint y: 327, endPoint x: 225, endPoint y: 328, distance: 92.7
click at [225, 328] on div "000000 100 % Recent colors Suggested for you" at bounding box center [306, 377] width 178 height 114
type input "6"
type input "9"
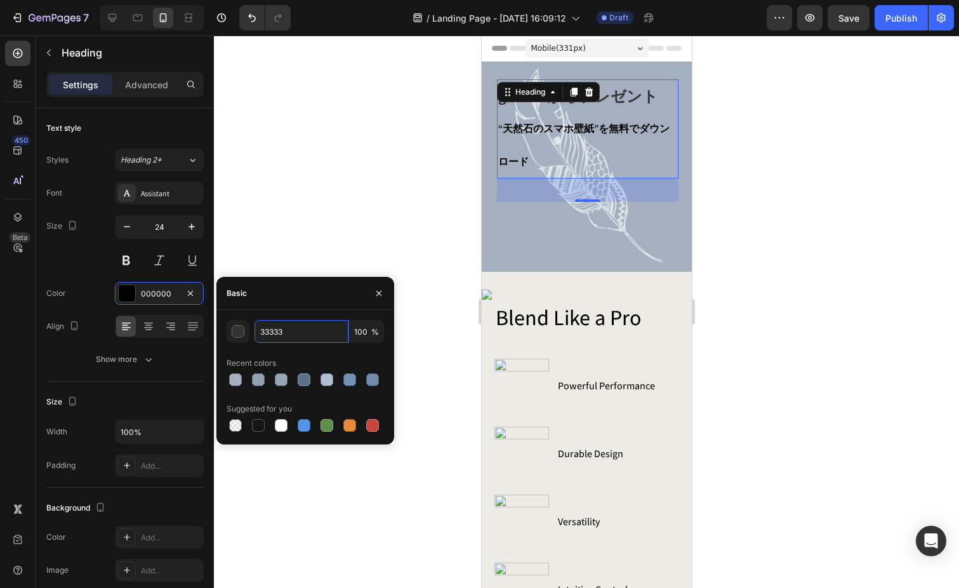
type input "333333"
click at [294, 337] on input "333333" at bounding box center [302, 331] width 94 height 23
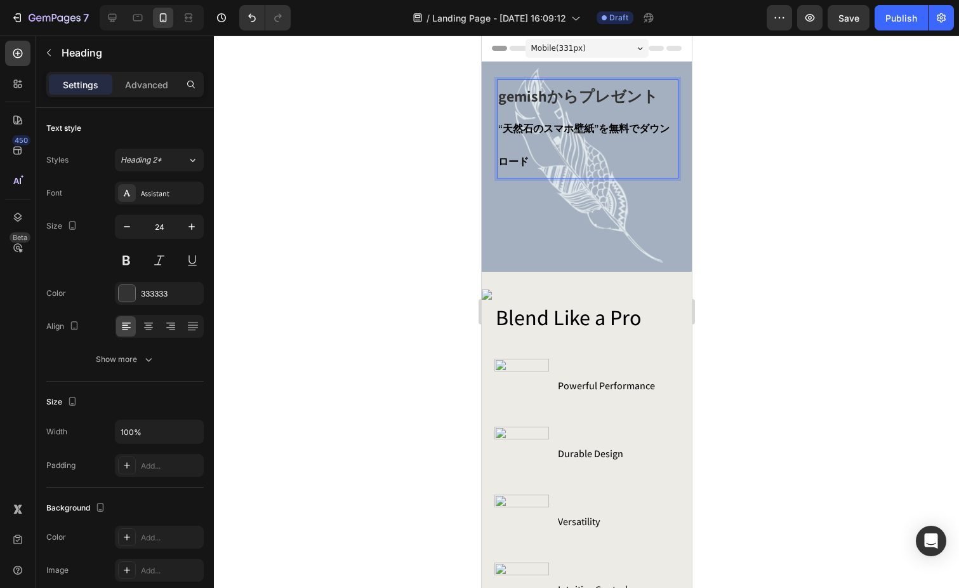
click at [534, 133] on span "“天然石のスマホ壁紙”を無料でダウンロード" at bounding box center [583, 145] width 171 height 46
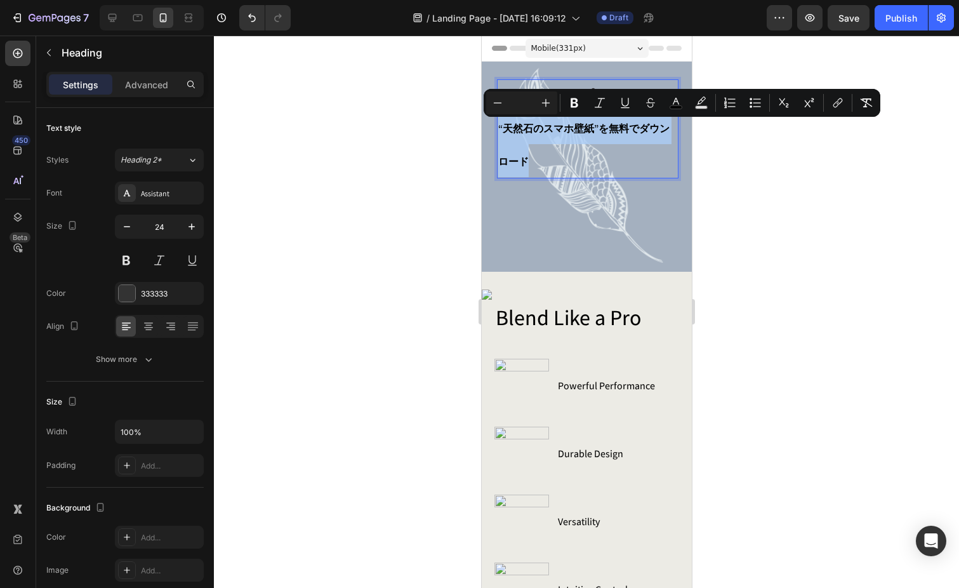
drag, startPoint x: 499, startPoint y: 128, endPoint x: 537, endPoint y: 170, distance: 56.7
drag, startPoint x: 681, startPoint y: 105, endPoint x: 132, endPoint y: 107, distance: 549.2
click at [681, 105] on icon "Editor contextual toolbar" at bounding box center [676, 103] width 13 height 13
type input "000000"
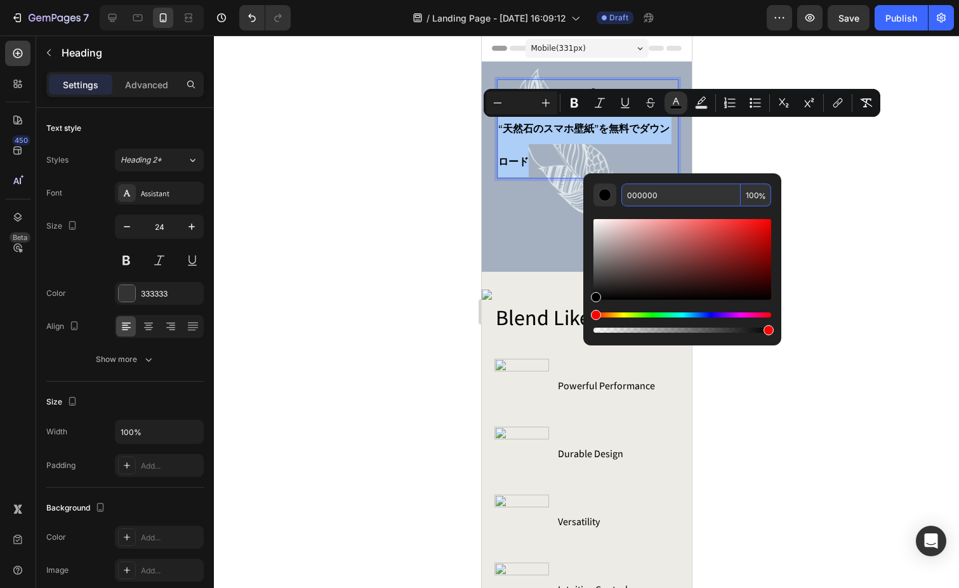
click at [679, 196] on input "000000" at bounding box center [681, 194] width 119 height 23
drag, startPoint x: 679, startPoint y: 196, endPoint x: 588, endPoint y: 181, distance: 92.7
click at [588, 181] on div "000000 100 %" at bounding box center [682, 254] width 198 height 162
type input "333333"
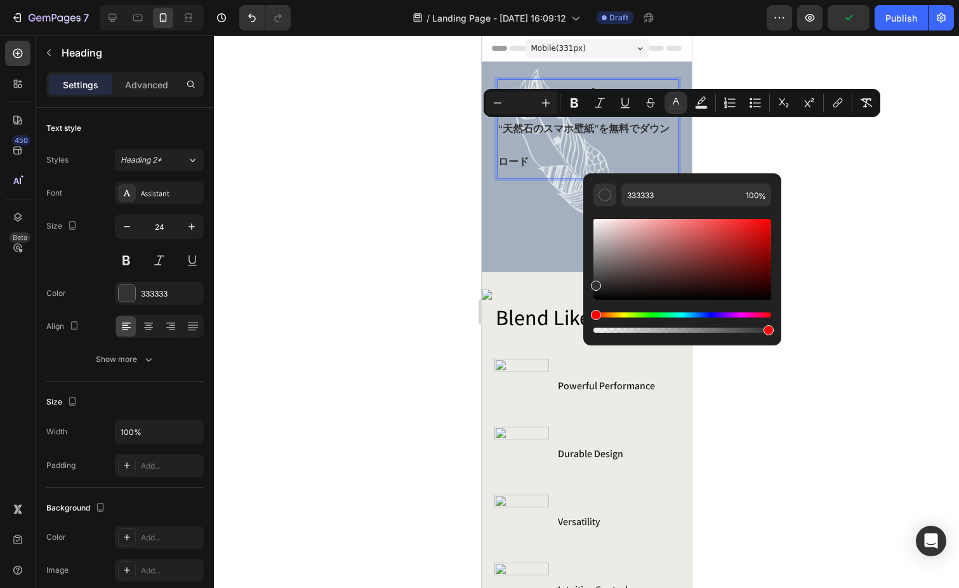
click at [827, 171] on div at bounding box center [586, 312] width 745 height 552
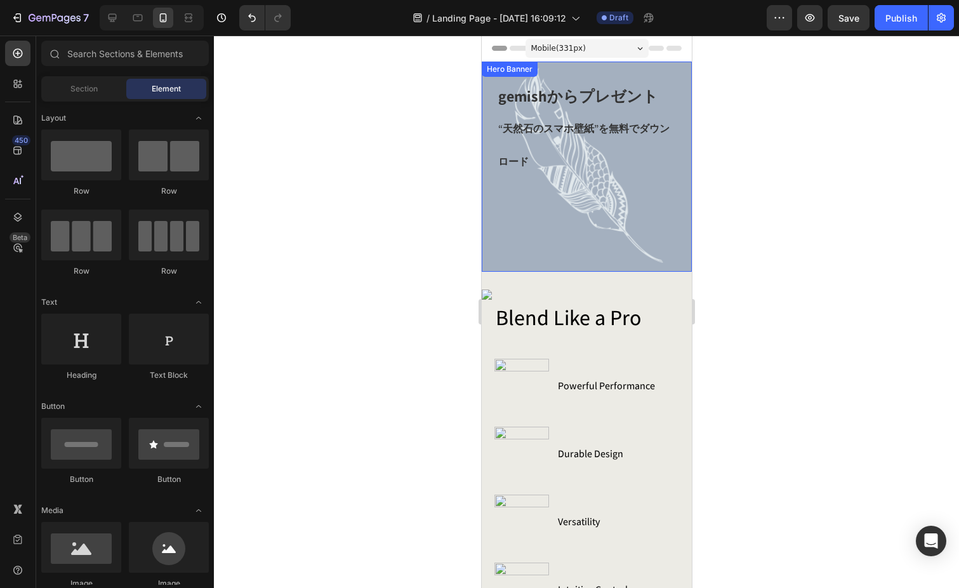
scroll to position [14, 0]
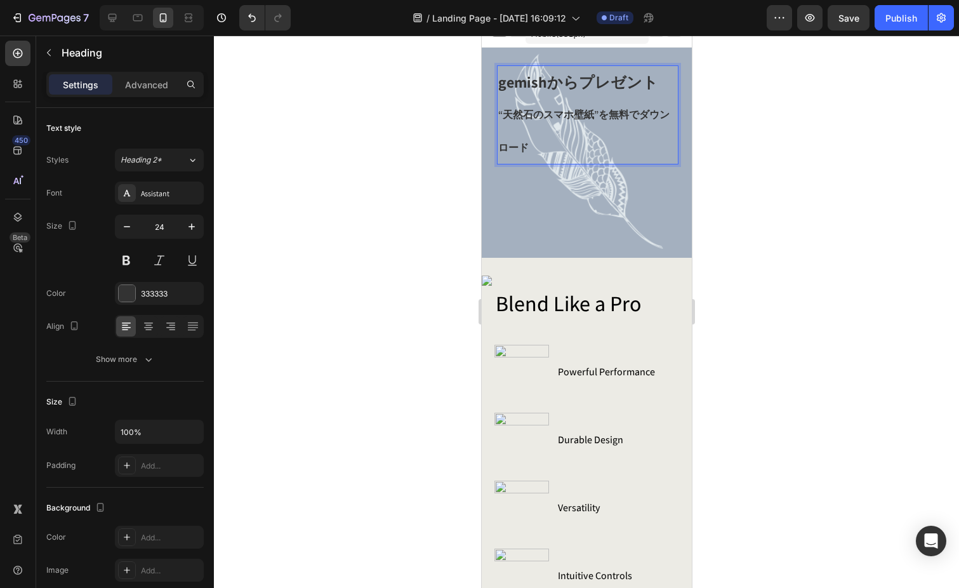
click at [605, 112] on span "“天然石のスマホ壁紙”を無料でダウンロード" at bounding box center [583, 131] width 171 height 46
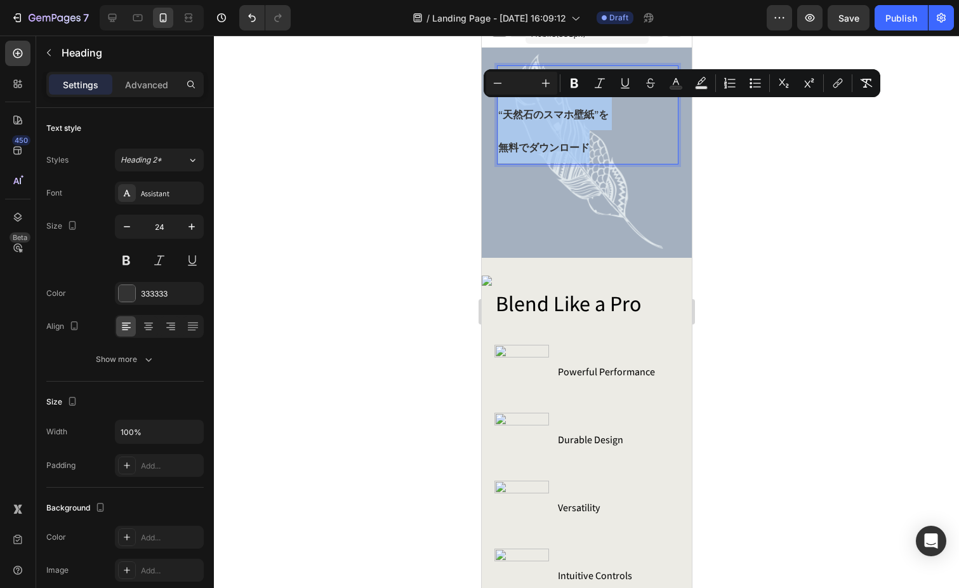
drag, startPoint x: 498, startPoint y: 113, endPoint x: 623, endPoint y: 135, distance: 127.7
click at [623, 135] on p "gemishからプレゼント “天然石のスマホ壁紙”を 無料でダウンロード" at bounding box center [587, 115] width 179 height 97
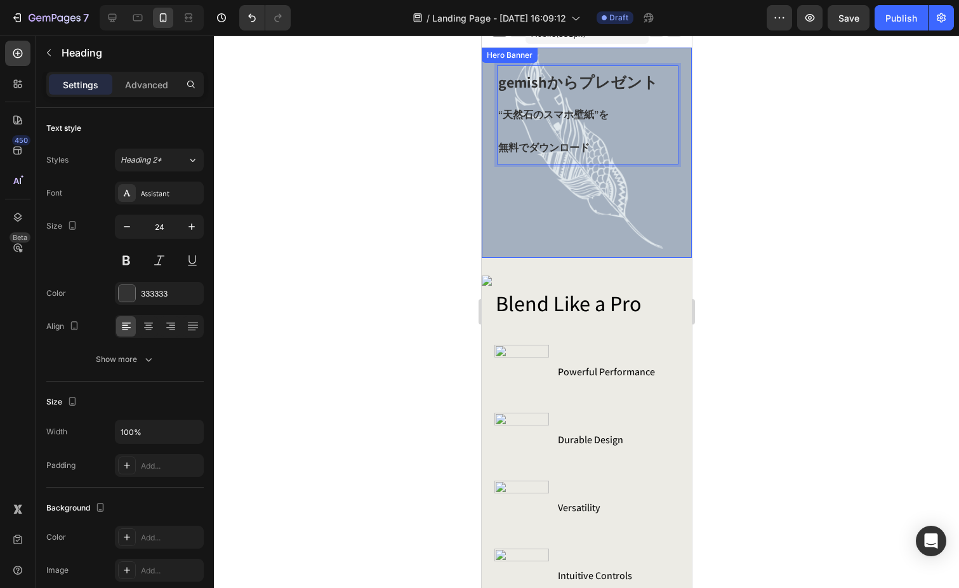
click at [650, 239] on div "Background Image" at bounding box center [586, 153] width 210 height 210
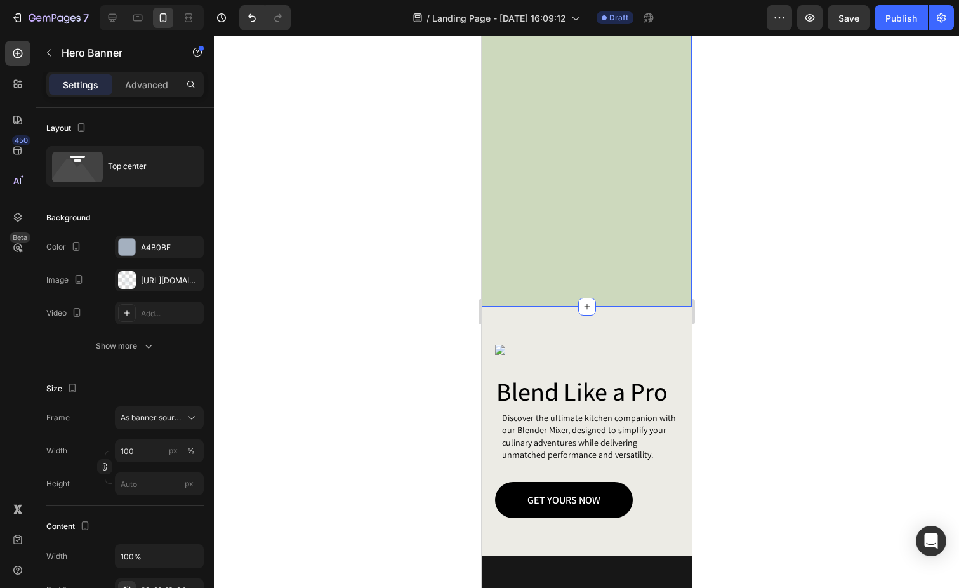
scroll to position [1023, 0]
